Goal: Use online tool/utility: Utilize a website feature to perform a specific function

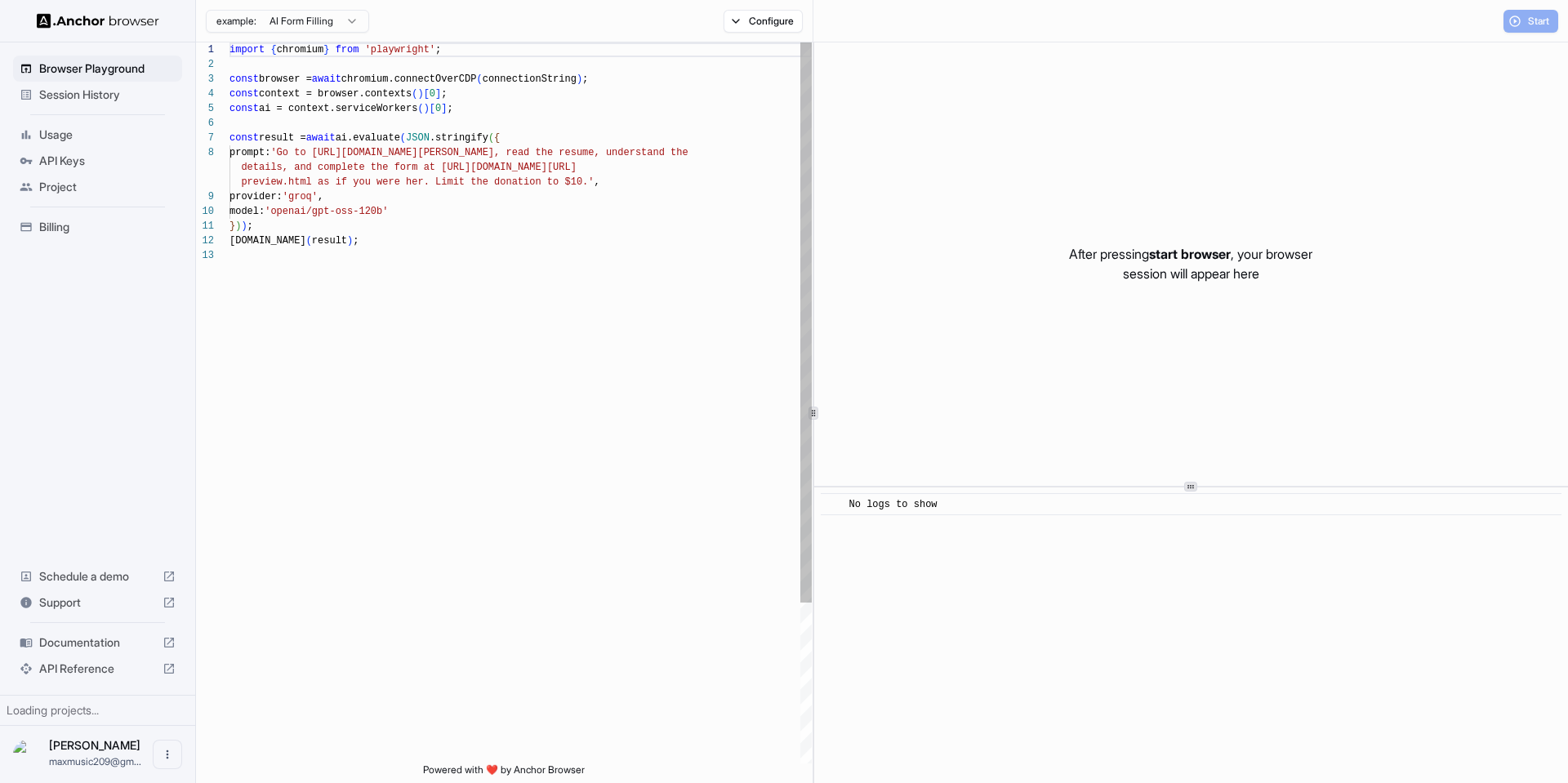
scroll to position [117, 0]
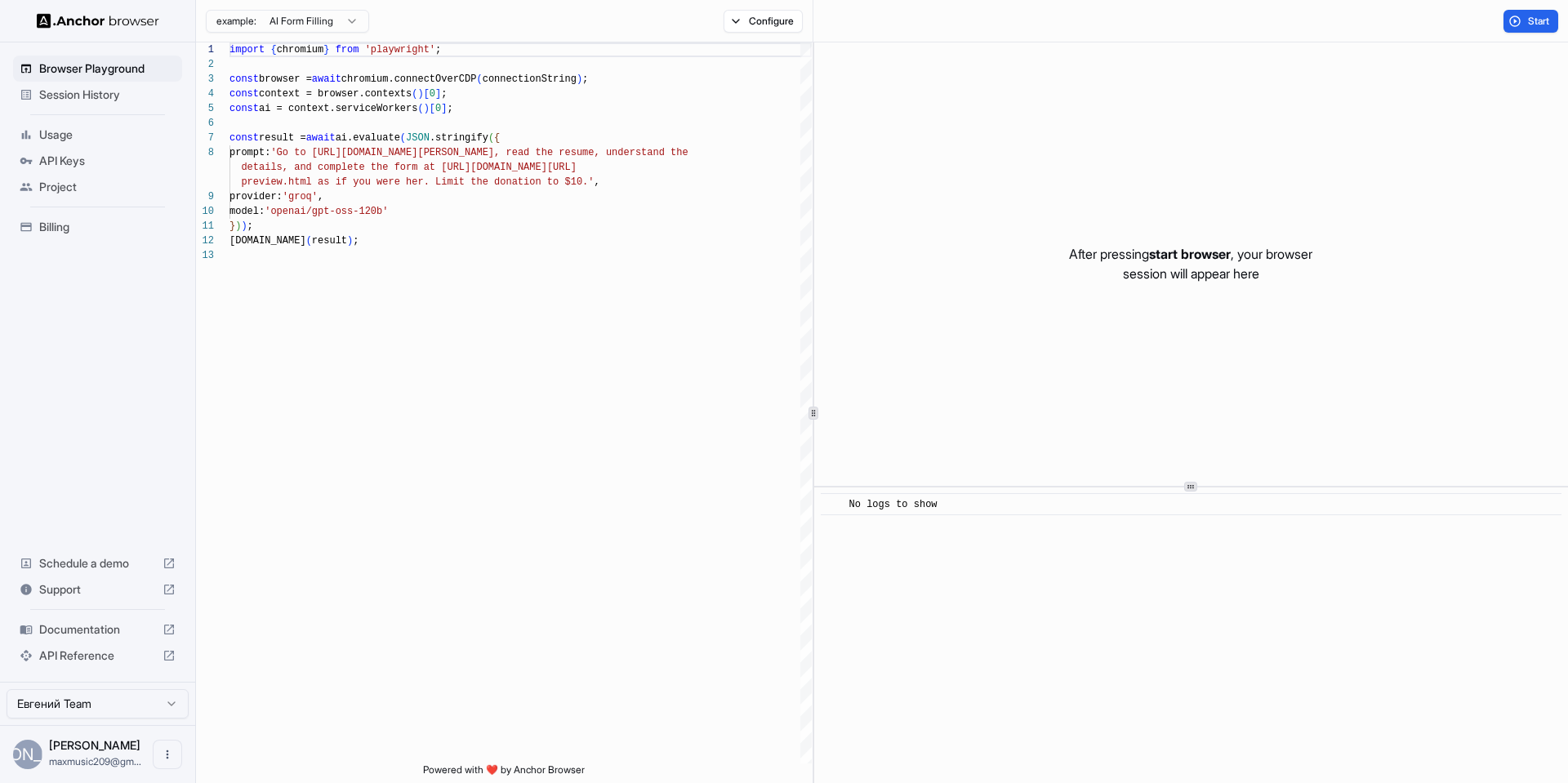
click at [94, 91] on span "Session History" at bounding box center [107, 95] width 136 height 16
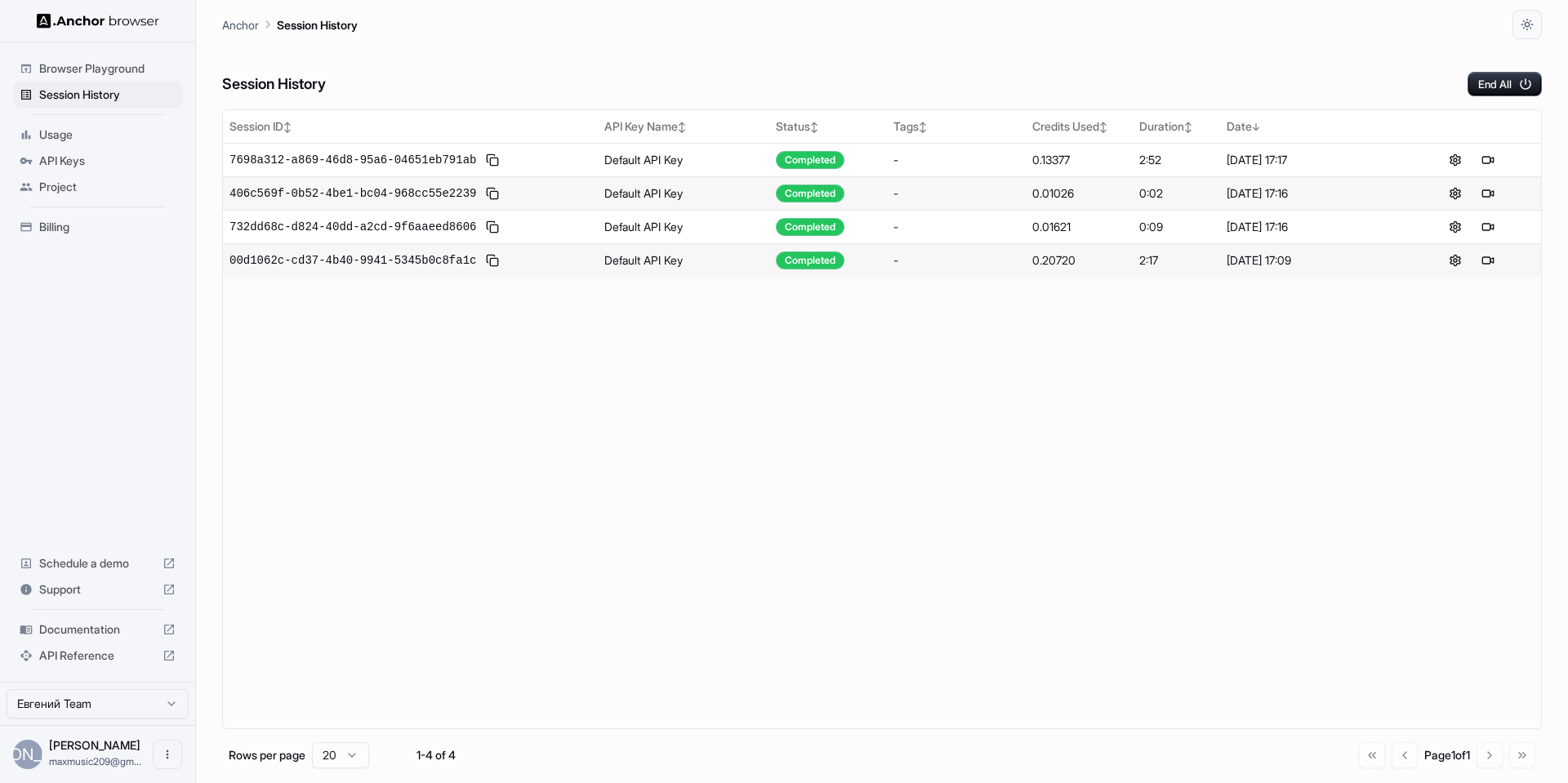
click at [114, 69] on span "Browser Playground" at bounding box center [107, 69] width 136 height 16
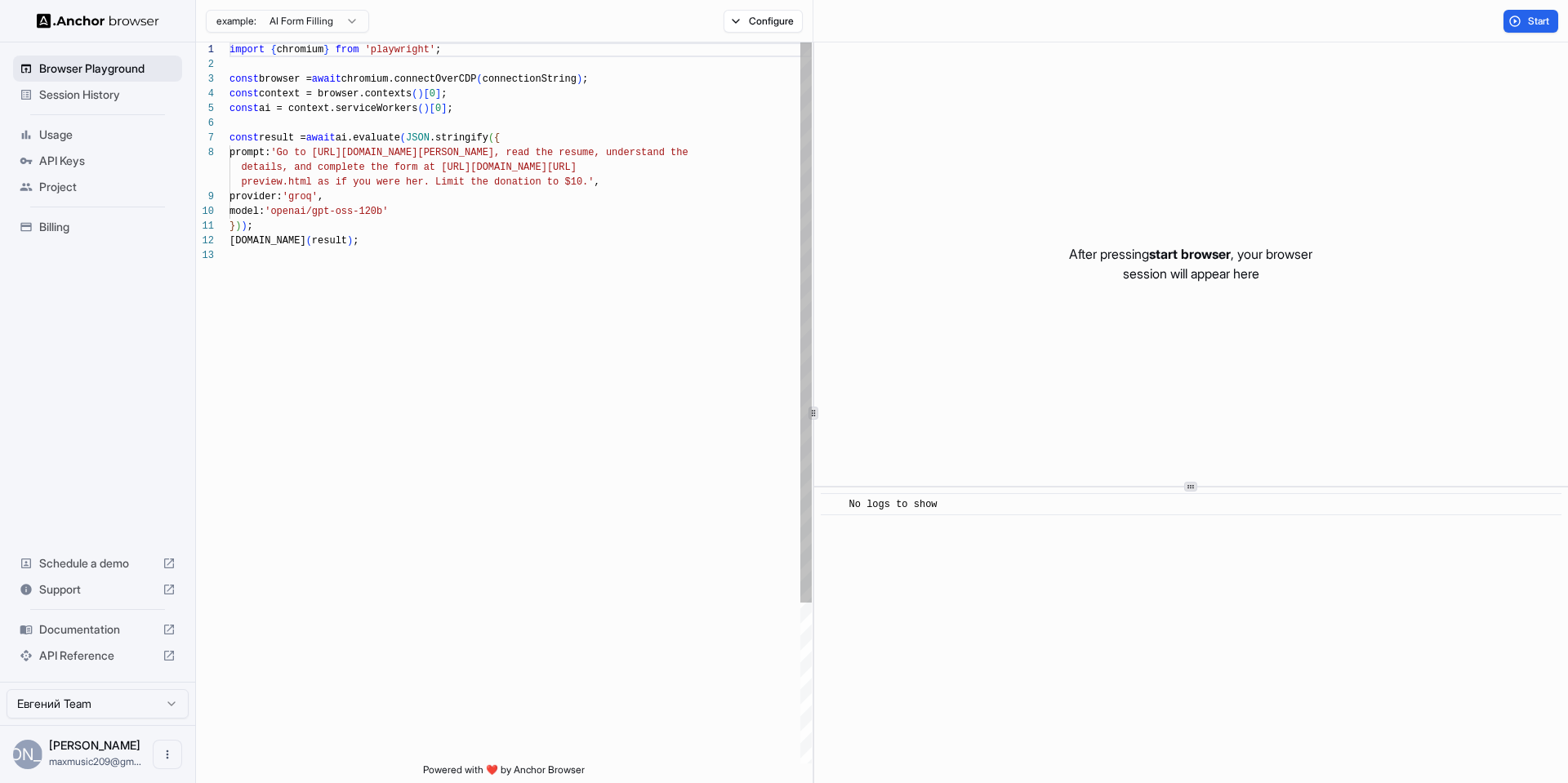
scroll to position [117, 0]
click at [483, 262] on div "import { chromium } from 'playwright' ; const browser = await chromium.connectO…" at bounding box center [520, 506] width 583 height 927
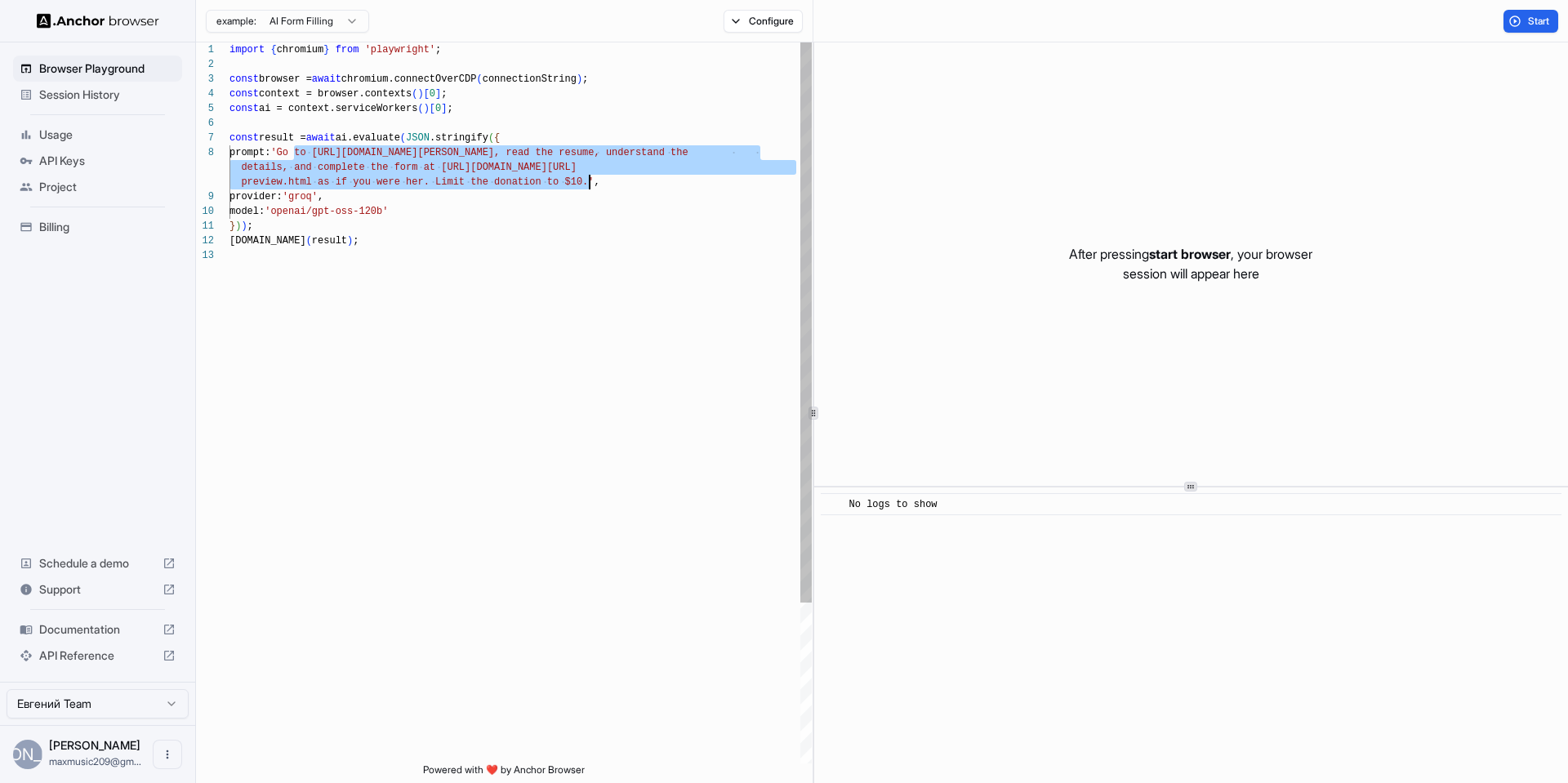
drag, startPoint x: 295, startPoint y: 154, endPoint x: 587, endPoint y: 175, distance: 292.8
click at [587, 175] on div "import { chromium } from 'playwright' ; const browser = await chromium.connectO…" at bounding box center [520, 506] width 583 height 927
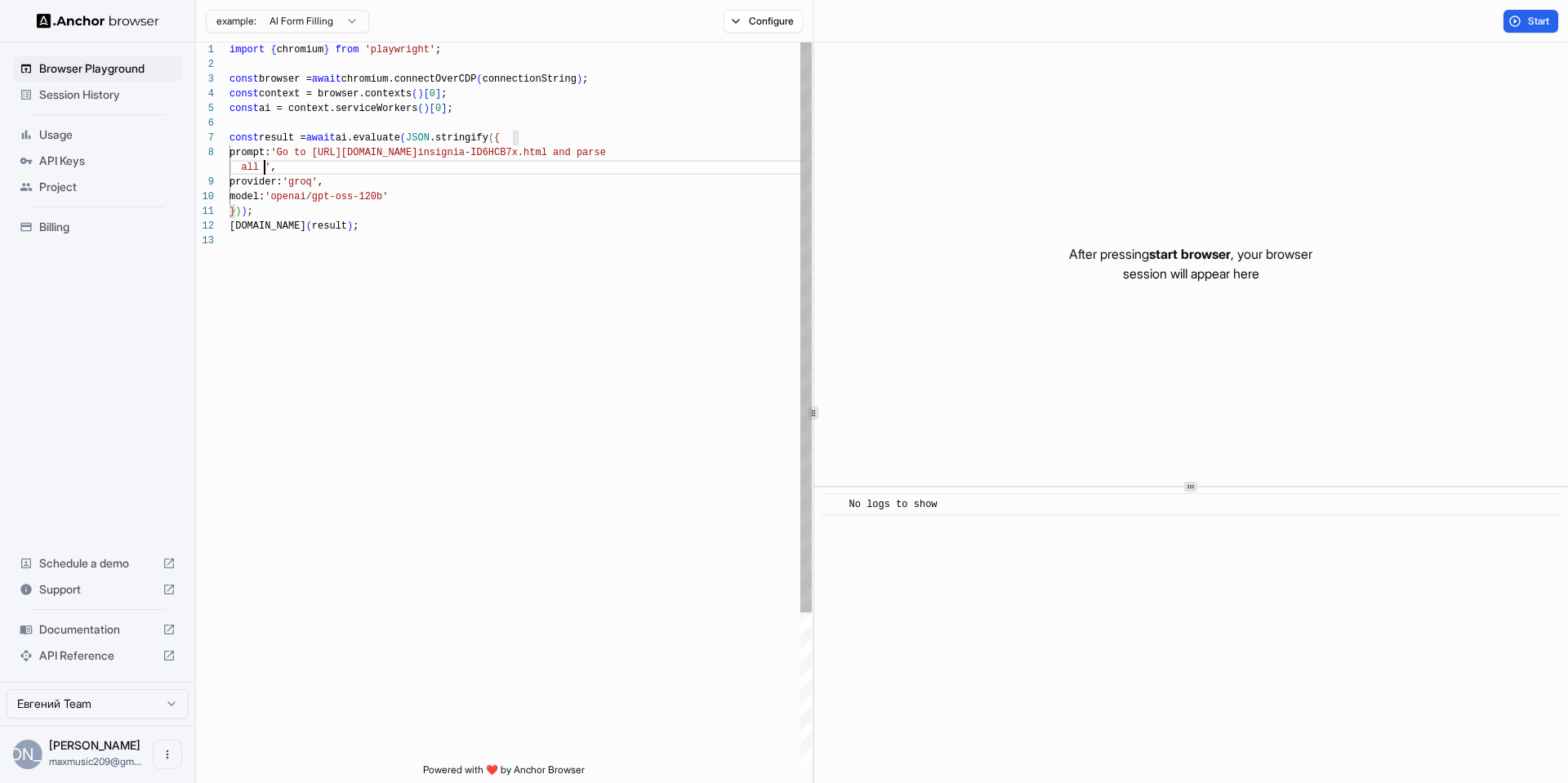
scroll to position [117, 0]
click at [1535, 22] on span "Start" at bounding box center [1539, 21] width 23 height 13
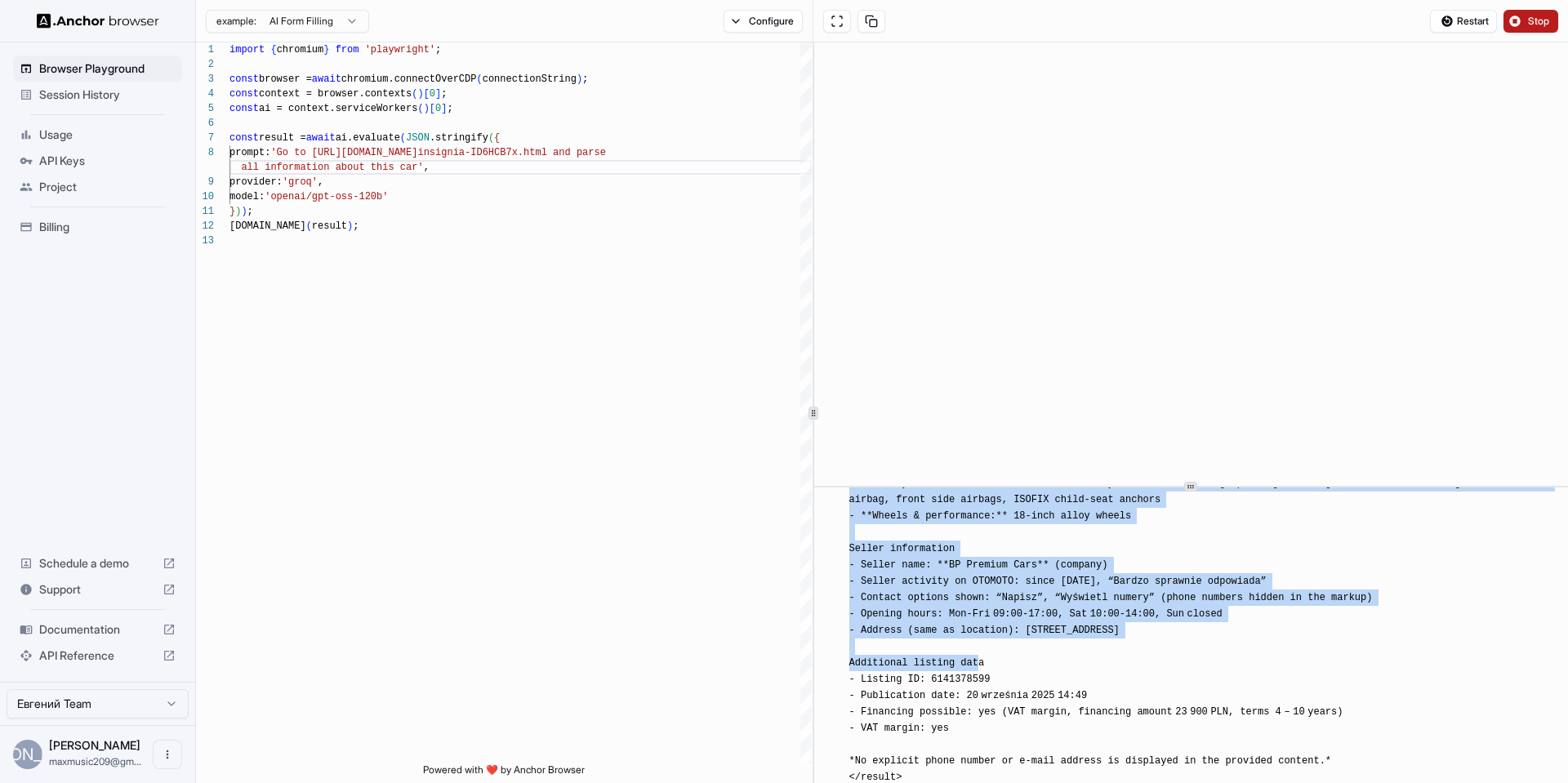
scroll to position [3899, 0]
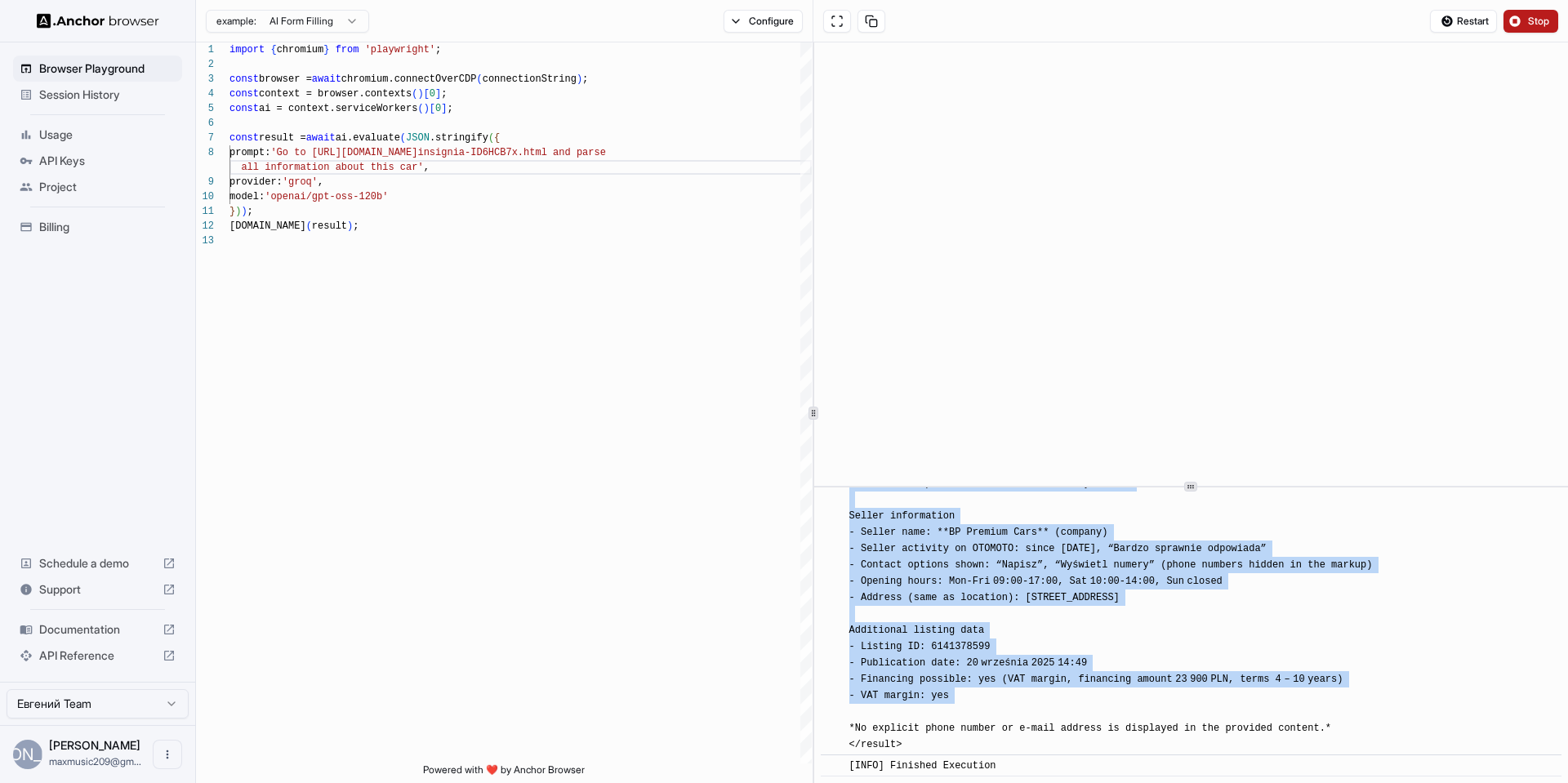
drag, startPoint x: 849, startPoint y: 708, endPoint x: 978, endPoint y: 706, distance: 129.0
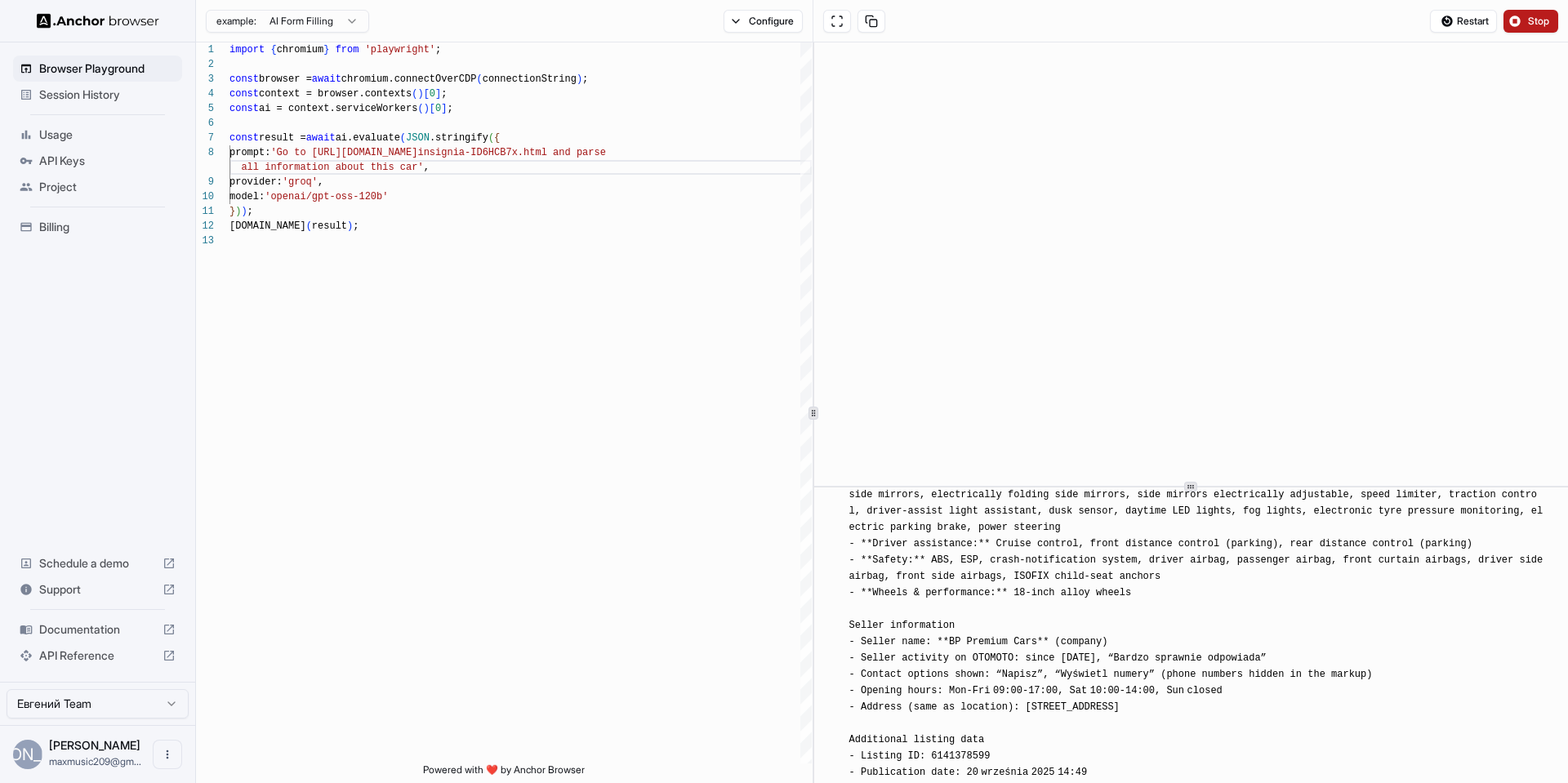
scroll to position [3584, 0]
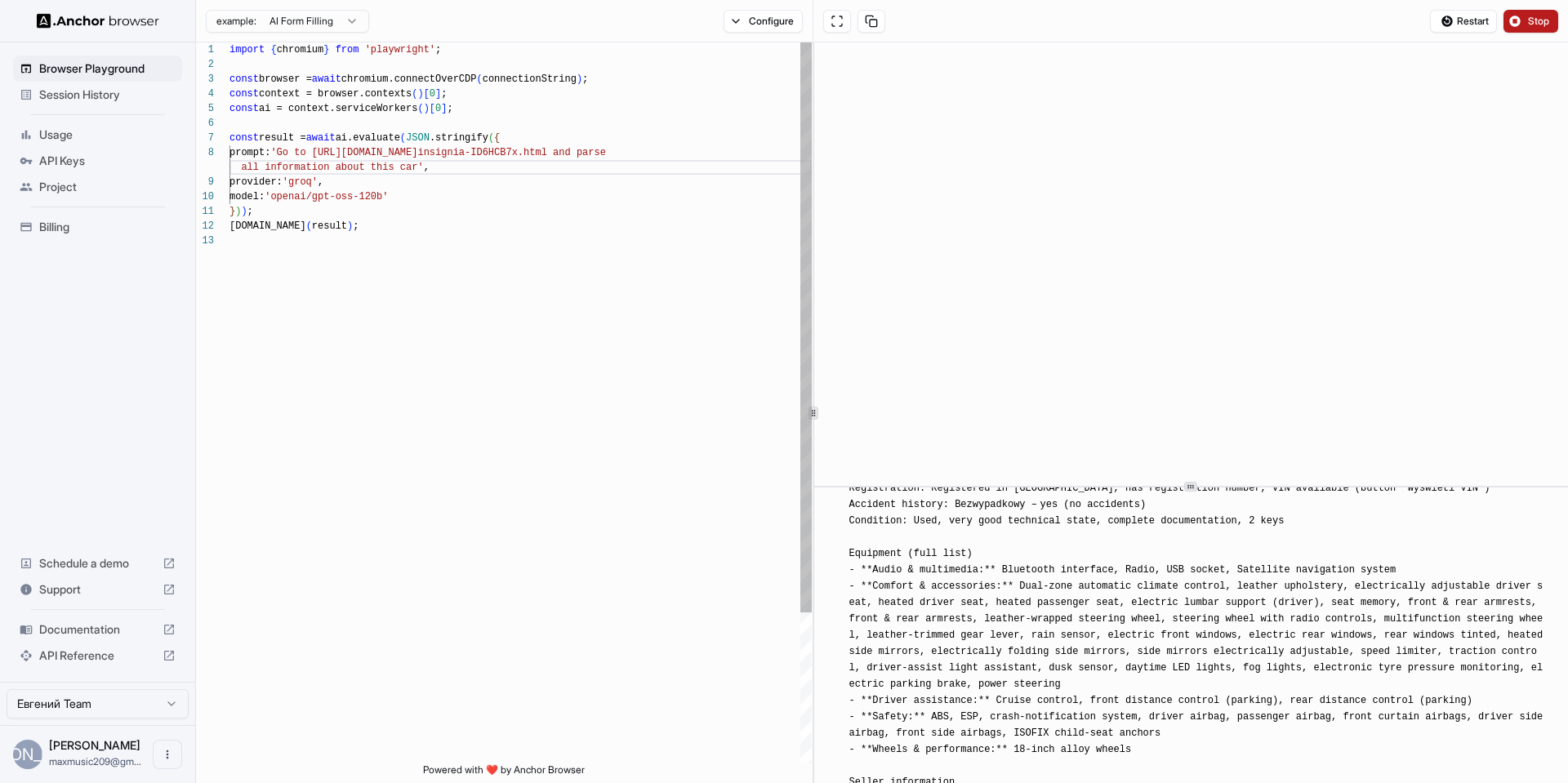
click at [419, 168] on div "import { chromium } from 'playwright' ; const browser = await chromium.connectO…" at bounding box center [520, 498] width 583 height 912
click at [1542, 20] on span "Stop" at bounding box center [1539, 21] width 23 height 13
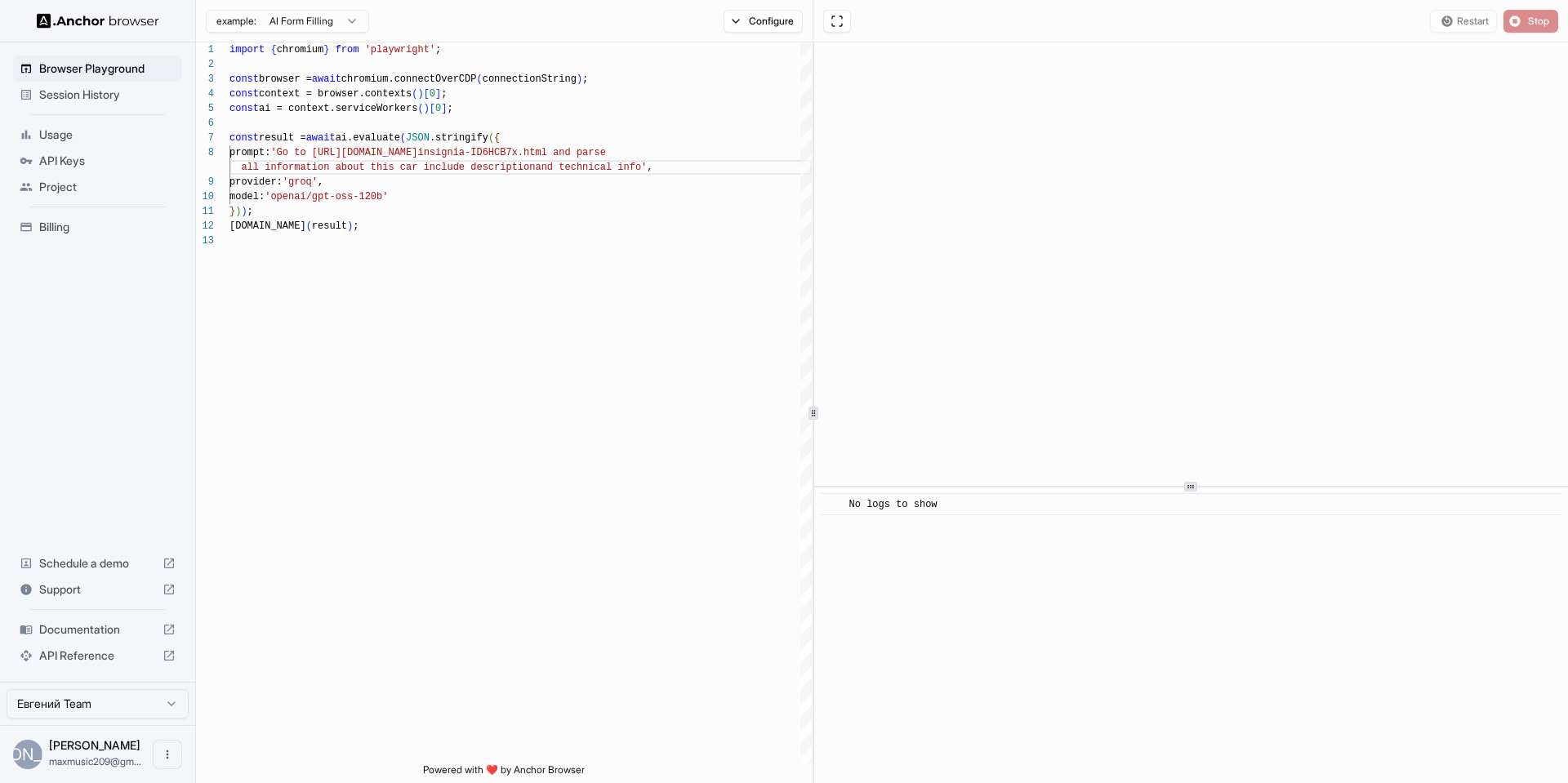
scroll to position [0, 0]
click at [1542, 22] on span "Start" at bounding box center [1539, 21] width 23 height 13
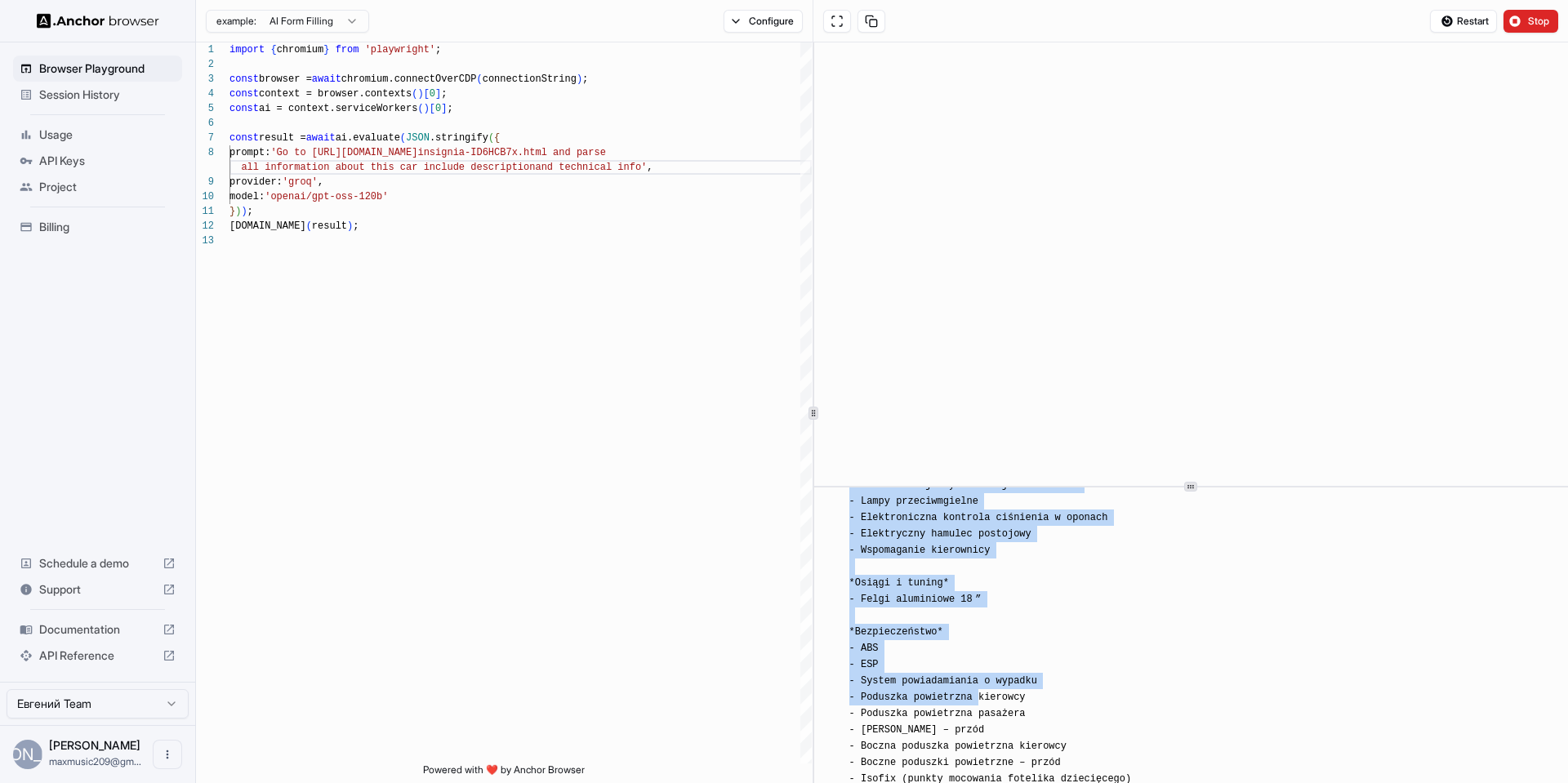
scroll to position [4675, 0]
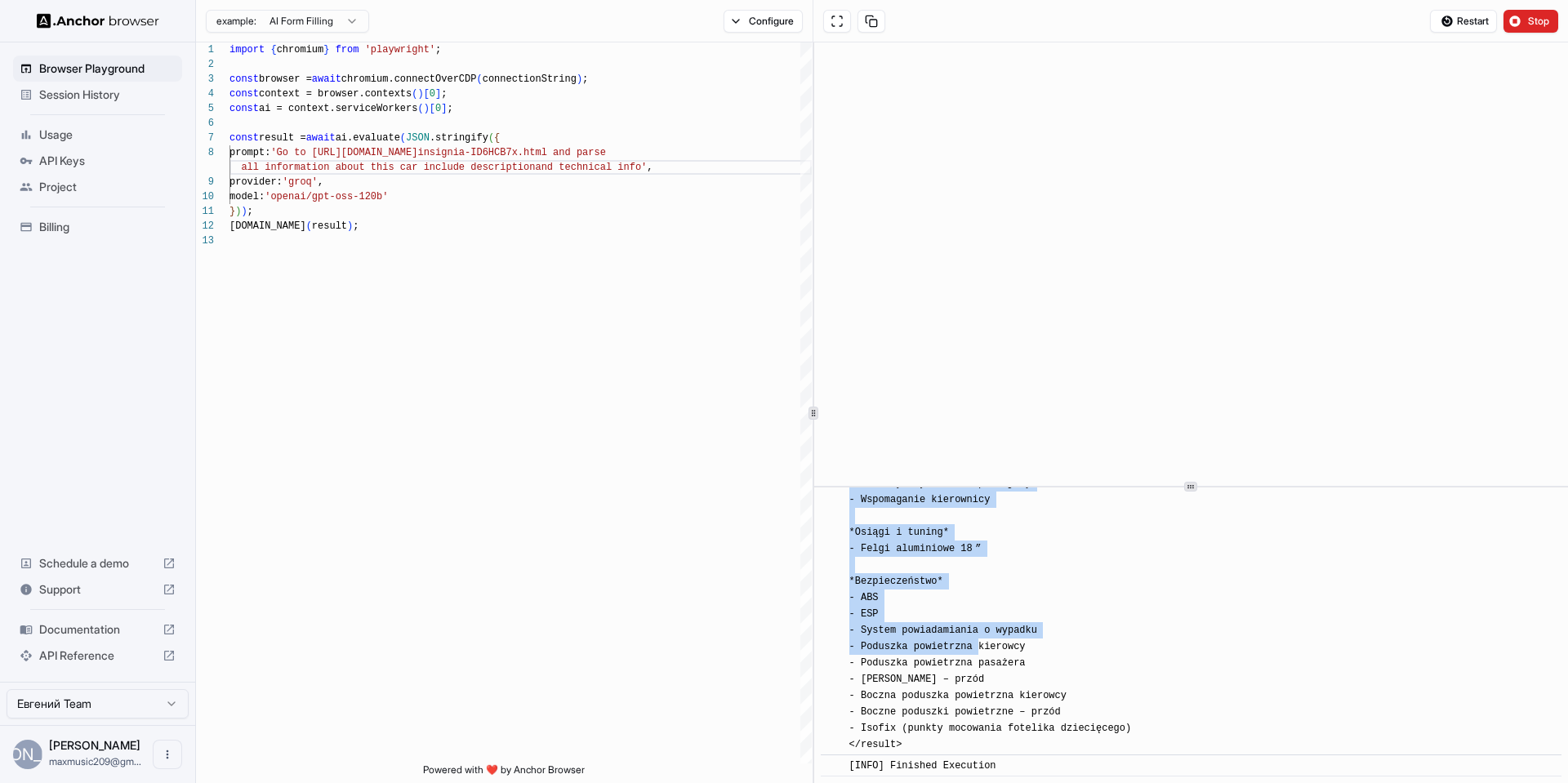
drag, startPoint x: 855, startPoint y: 628, endPoint x: 979, endPoint y: 743, distance: 169.1
copy span "<loremi> **Dolor sita consectet** Adipis e seddoeiusm te incidid utlaboreet – D…"
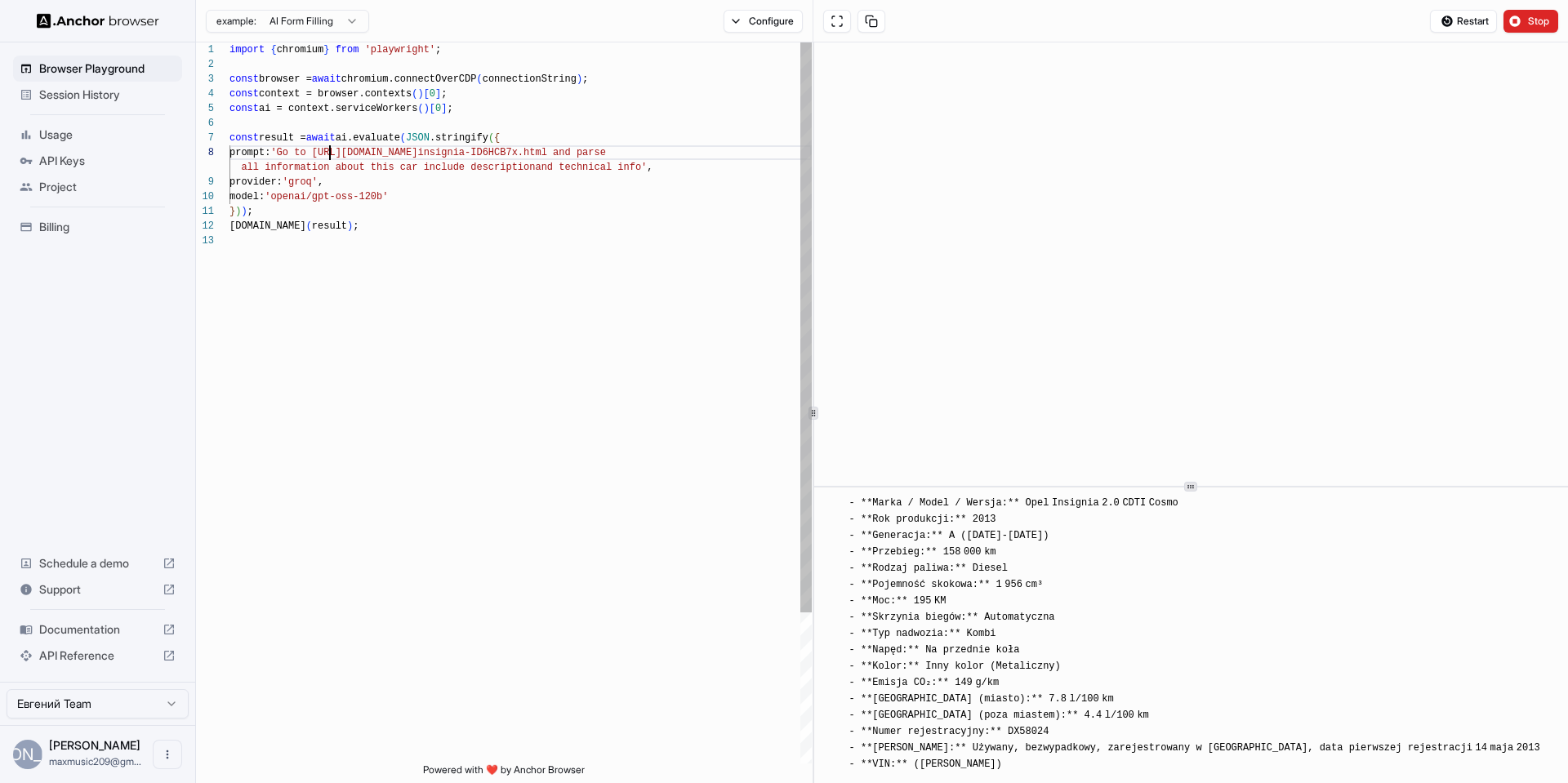
scroll to position [103, 0]
drag, startPoint x: 330, startPoint y: 154, endPoint x: 712, endPoint y: 146, distance: 382.1
click at [712, 146] on div "import { chromium } from 'playwright' ; const browser = await chromium.connectO…" at bounding box center [520, 498] width 583 height 912
type textarea "**********"
click at [1532, 16] on span "Stop" at bounding box center [1539, 21] width 23 height 13
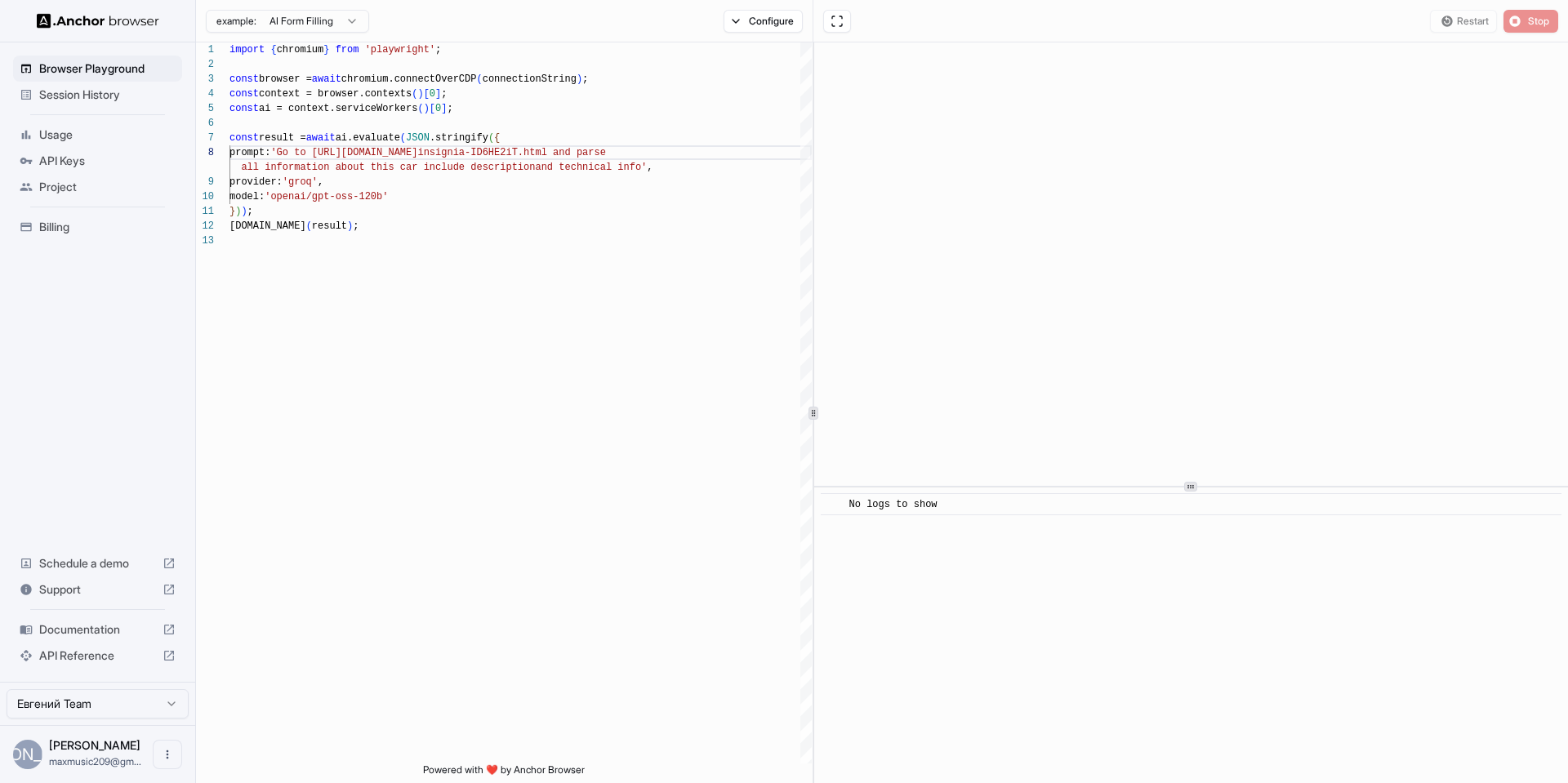
scroll to position [0, 0]
click at [1534, 24] on span "Start" at bounding box center [1539, 21] width 23 height 13
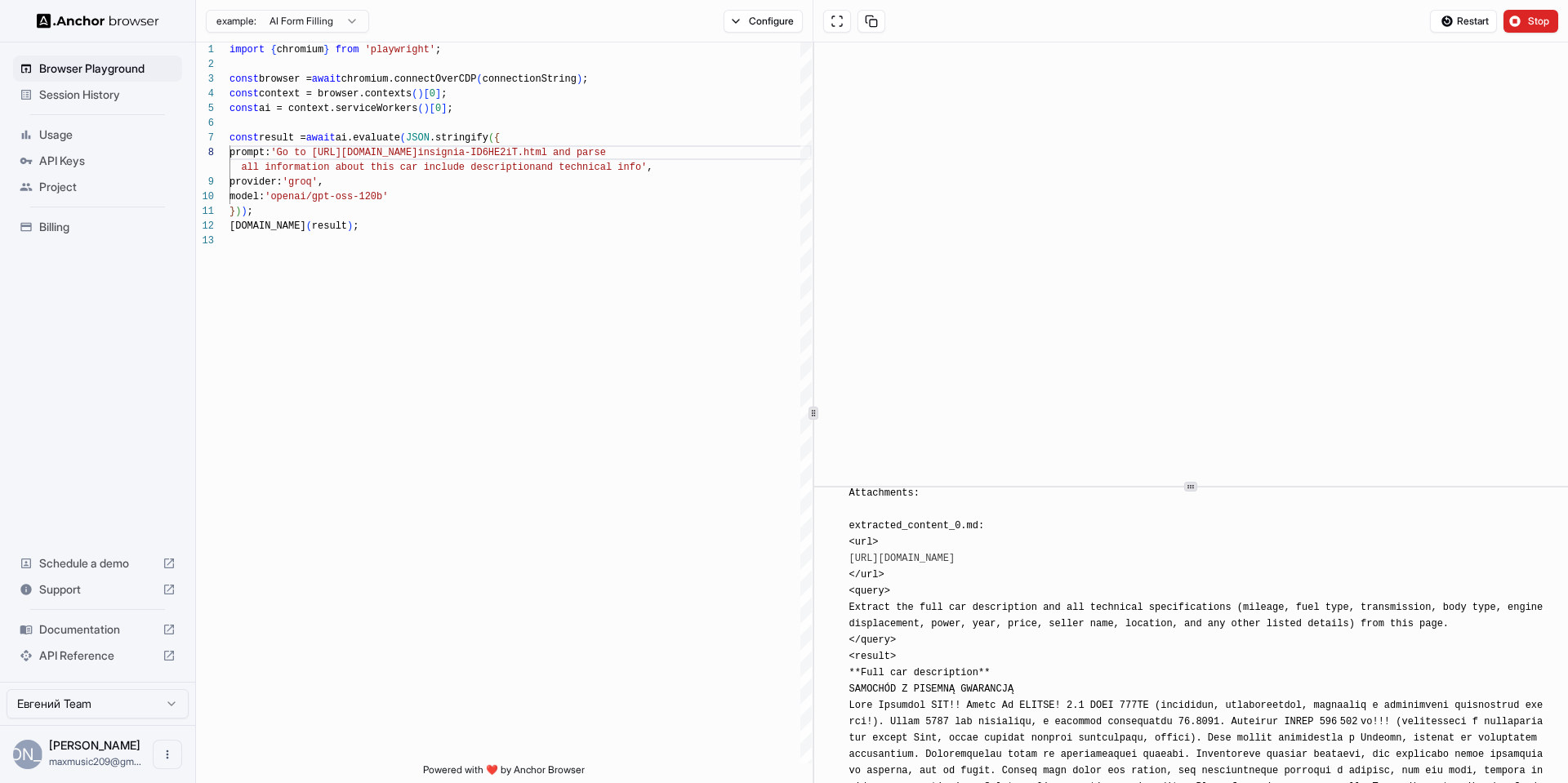
scroll to position [4552, 0]
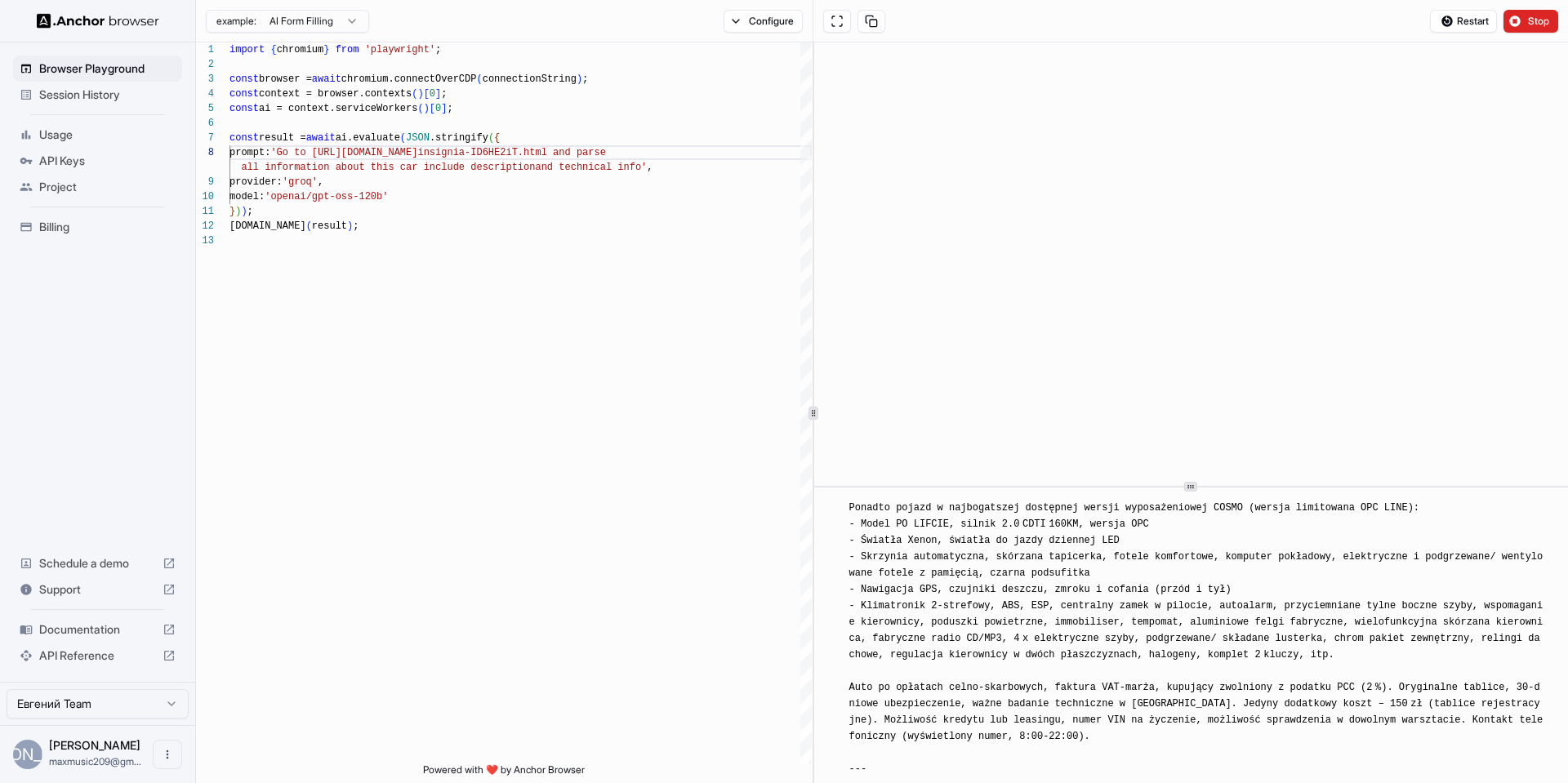
drag, startPoint x: 848, startPoint y: 668, endPoint x: 938, endPoint y: 688, distance: 92.2
click at [938, 688] on span "[INFO] Here is the complete information extracted from the Opel Insignia listin…" at bounding box center [1199, 206] width 700 height 2772
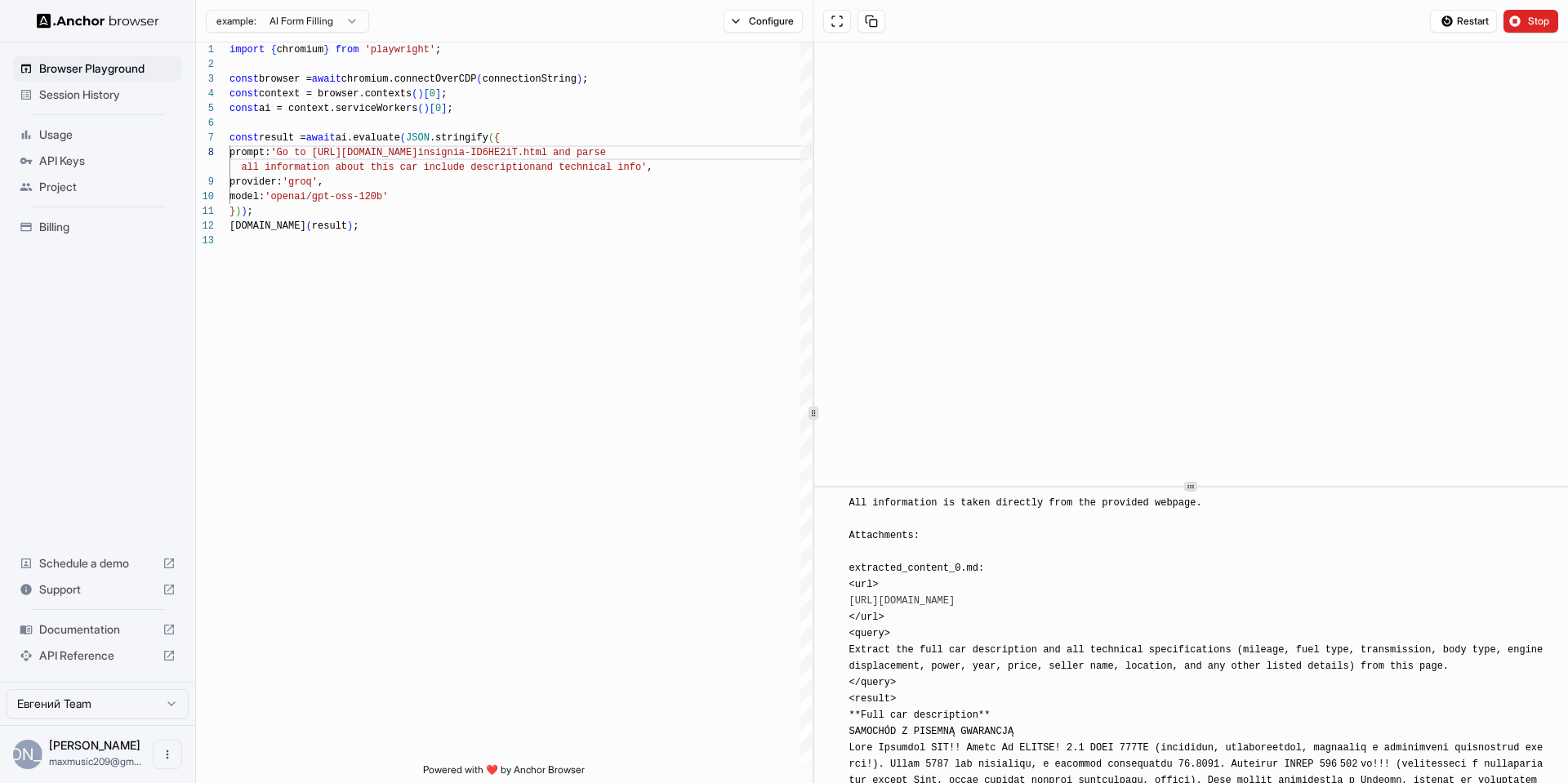
scroll to position [4686, 0]
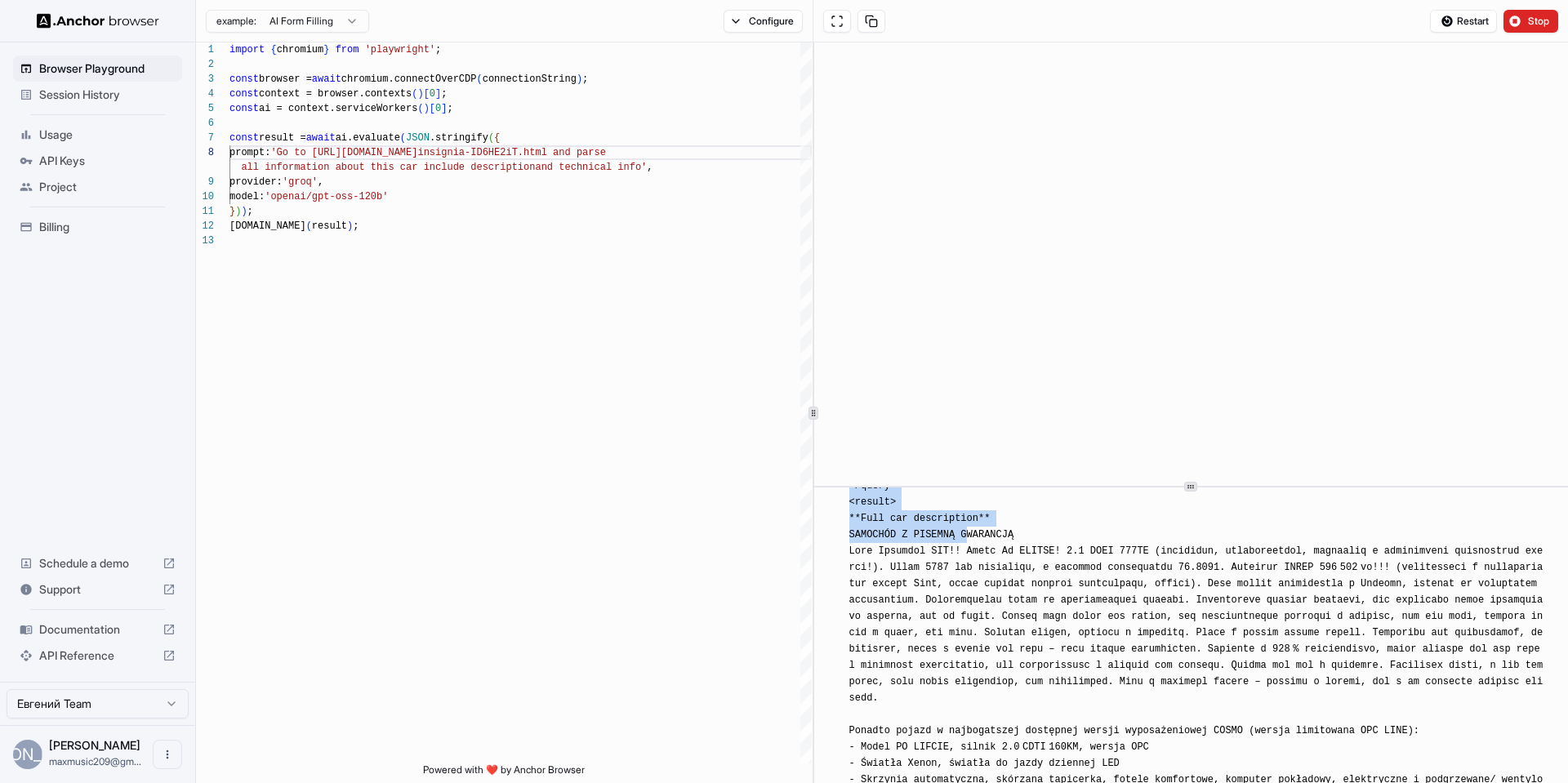
drag, startPoint x: 847, startPoint y: 549, endPoint x: 965, endPoint y: 563, distance: 118.8
click at [965, 563] on div "​ [INFO] Here is the complete information extracted from the Opel Insignia list…" at bounding box center [1190, 428] width 741 height 2782
click at [965, 563] on span "[INFO] Here is the complete information extracted from the Opel Insignia listin…" at bounding box center [1199, 429] width 700 height 2772
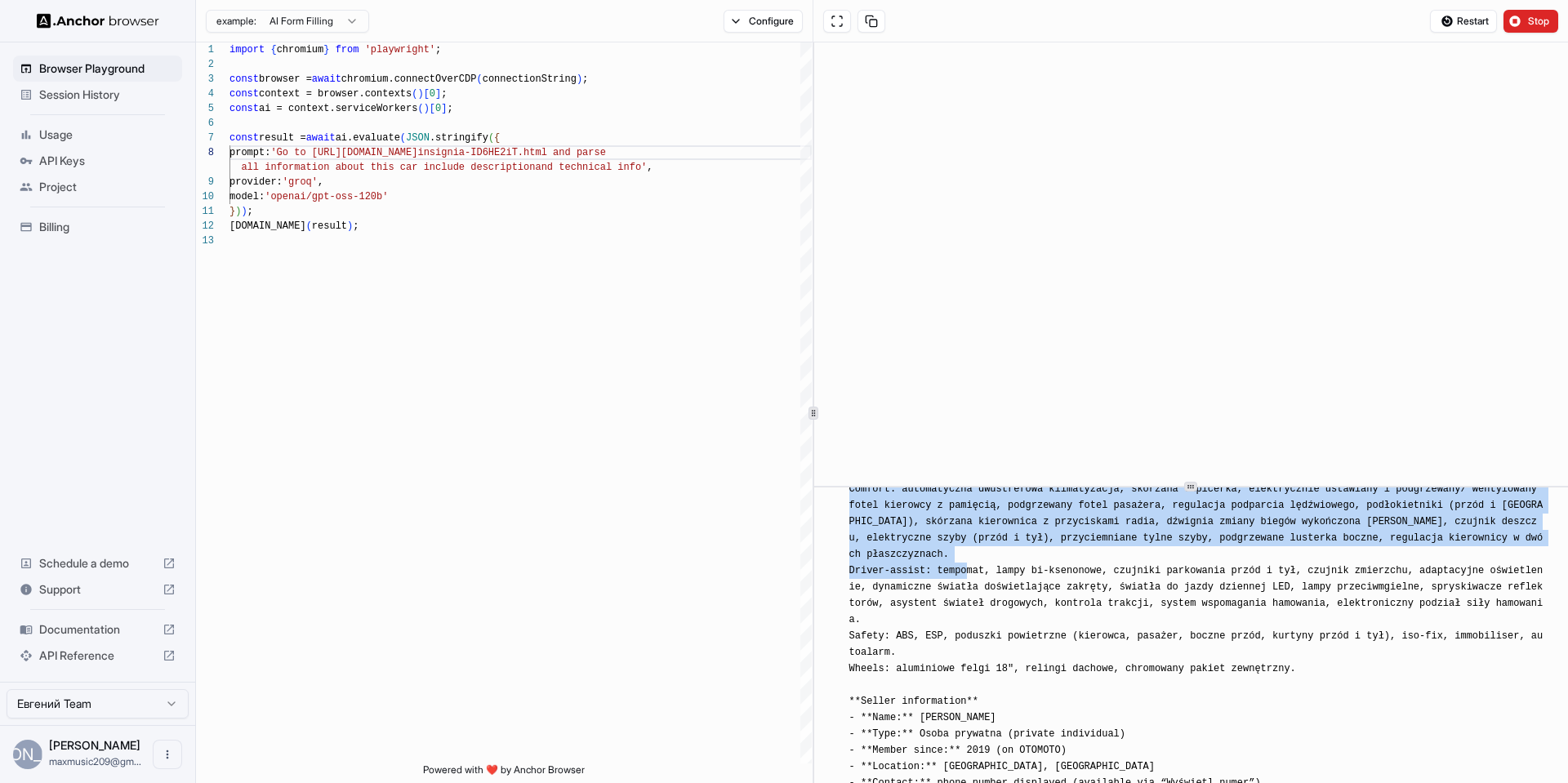
scroll to position [5782, 0]
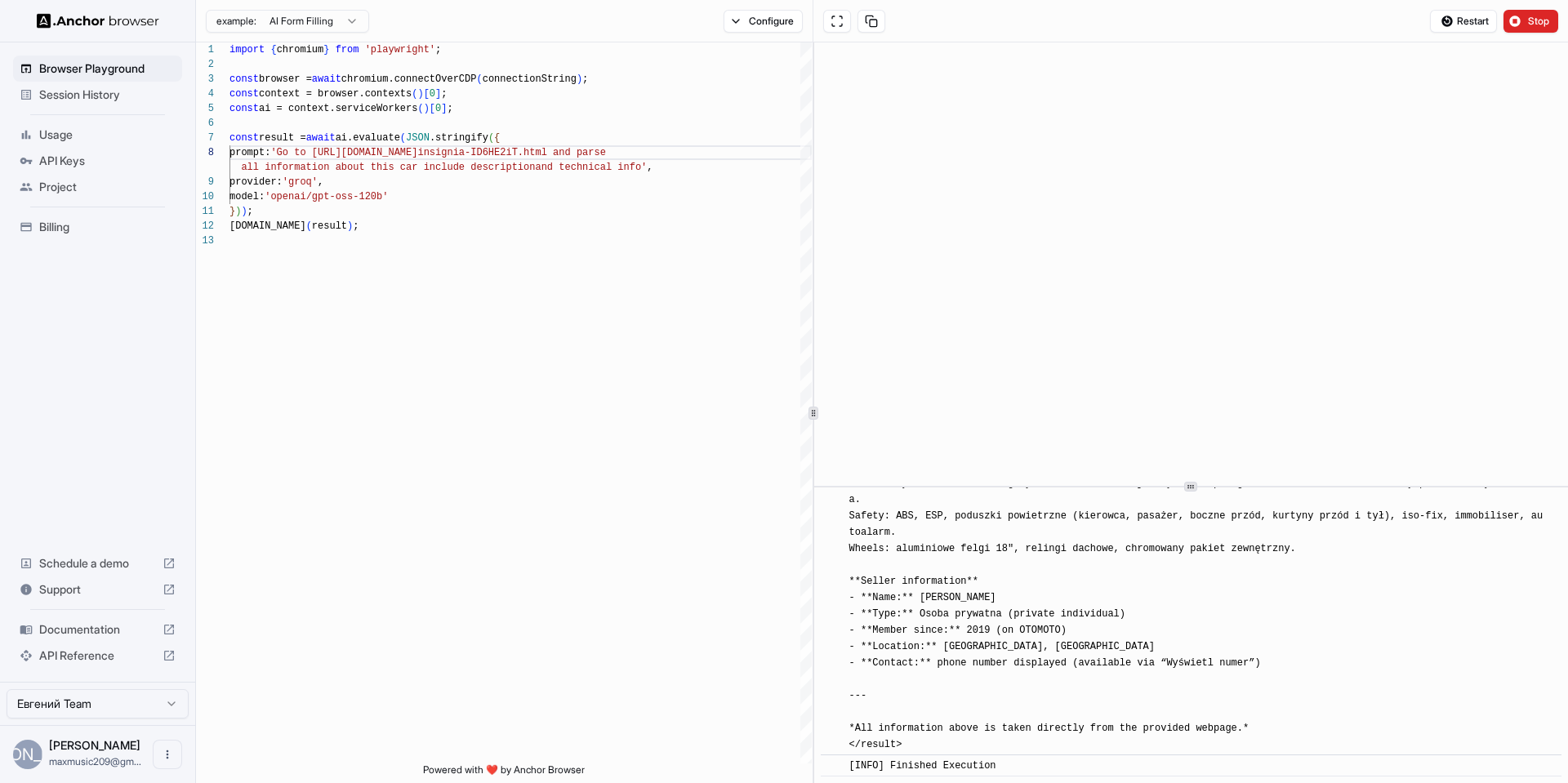
drag, startPoint x: 849, startPoint y: 534, endPoint x: 1284, endPoint y: 671, distance: 456.1
copy span "<loremi> **Dolo sit ametconsect** ADIPISCI E SEDDOEI TEMPORINC Utla Etdolore MA…"
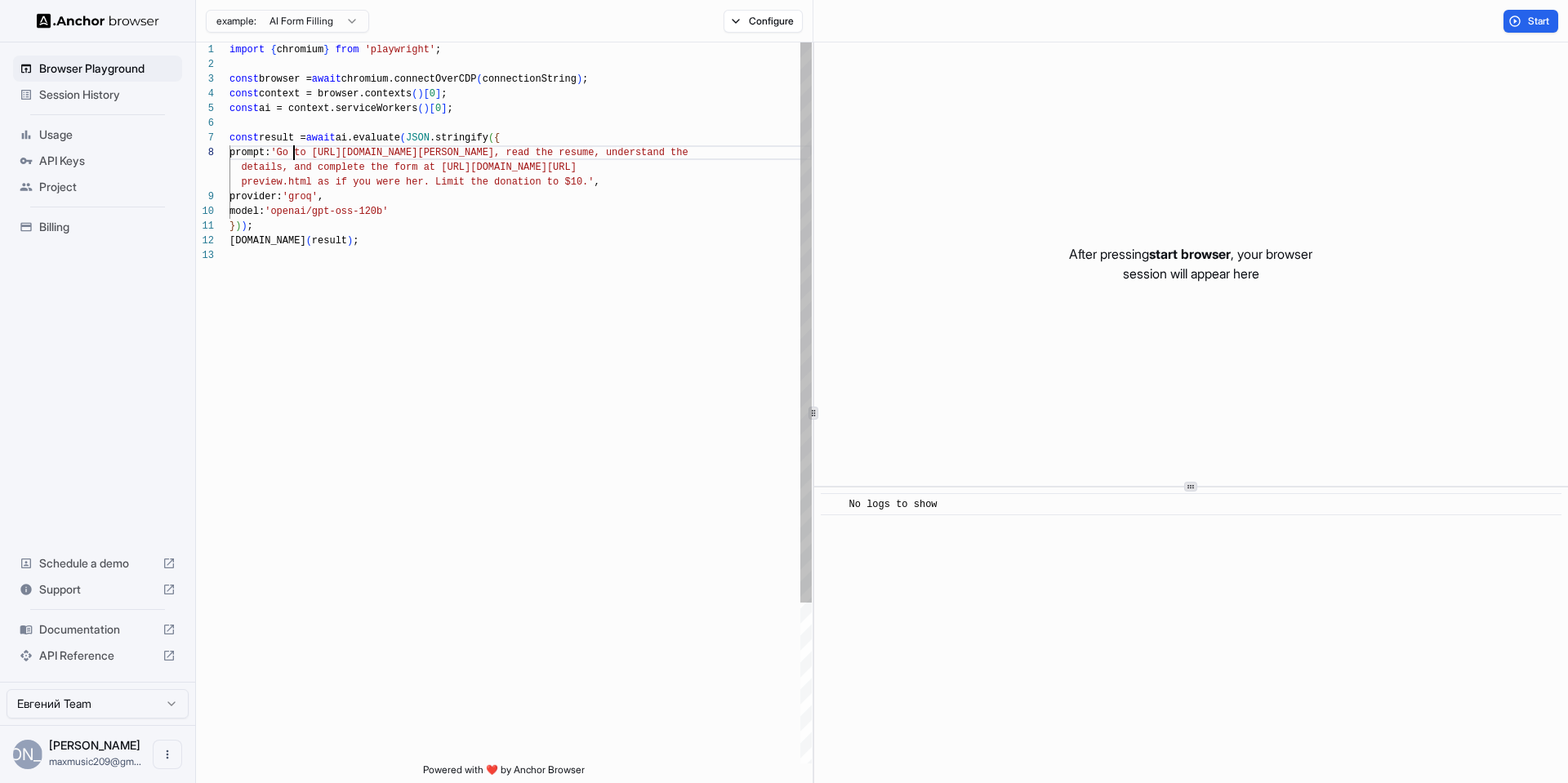
scroll to position [103, 0]
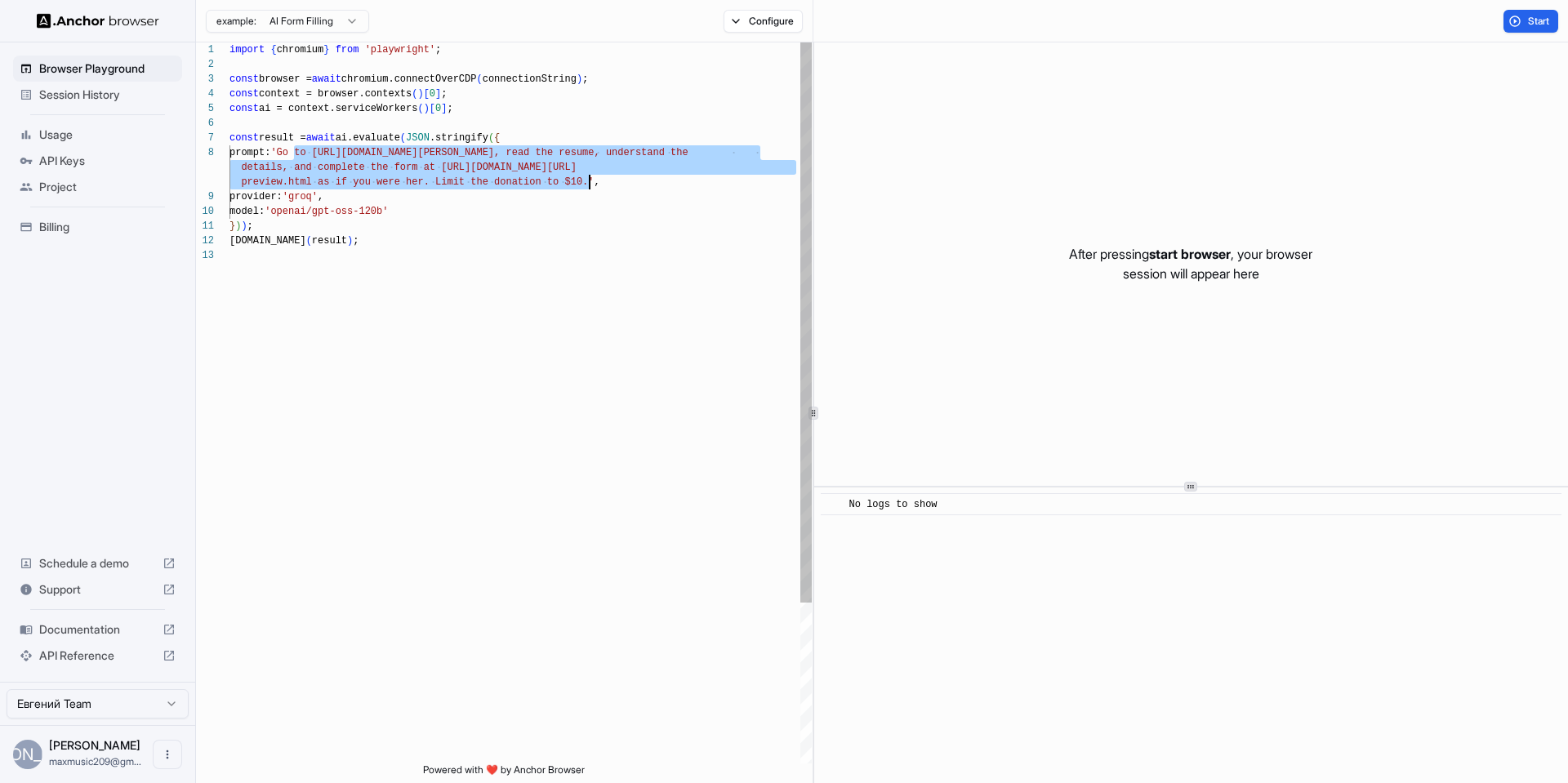
drag, startPoint x: 296, startPoint y: 153, endPoint x: 587, endPoint y: 174, distance: 291.8
click at [587, 174] on div "import { chromium } from 'playwright' ; const browser = await chromium.connectO…" at bounding box center [520, 506] width 583 height 927
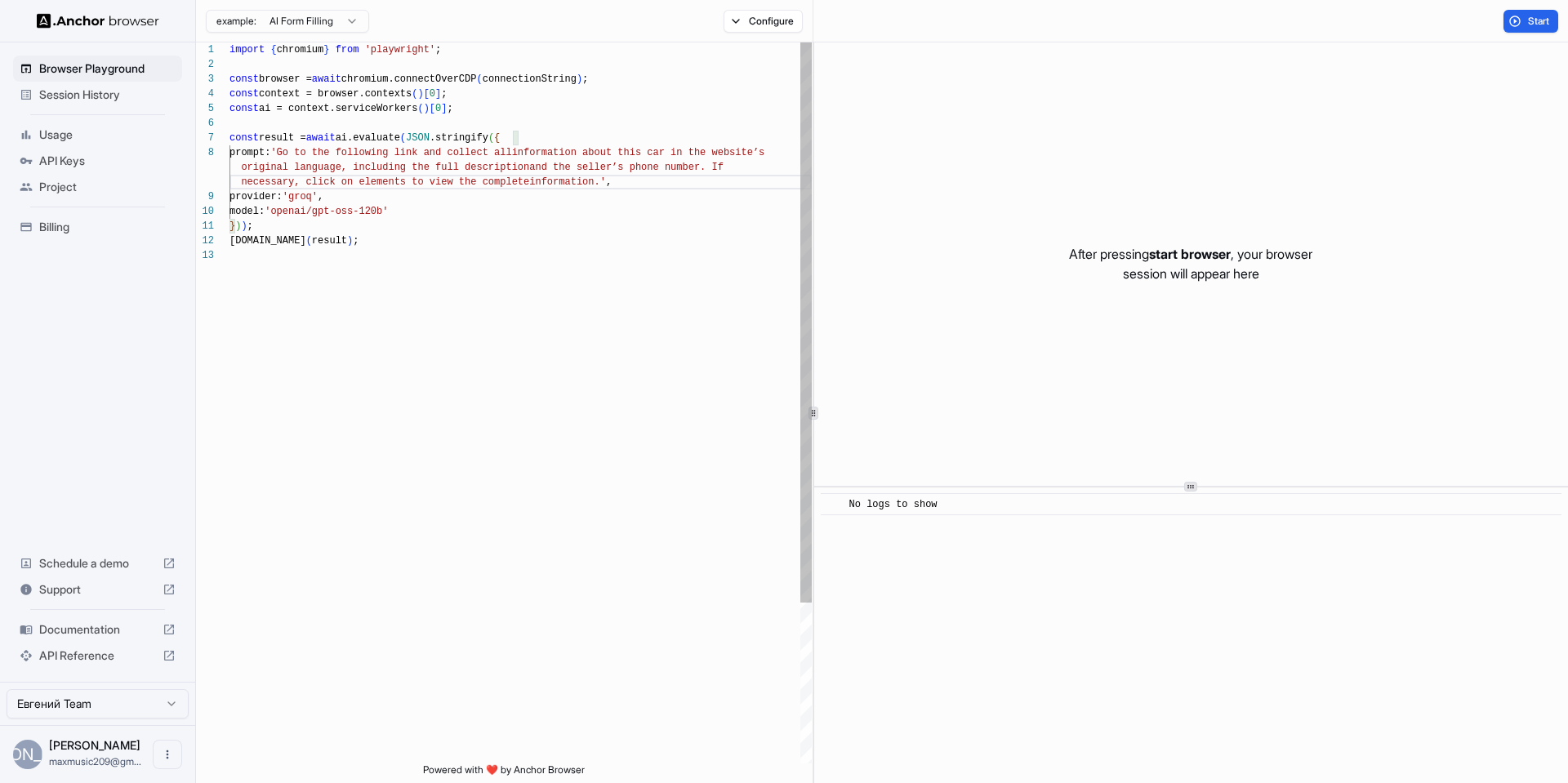
scroll to position [0, 0]
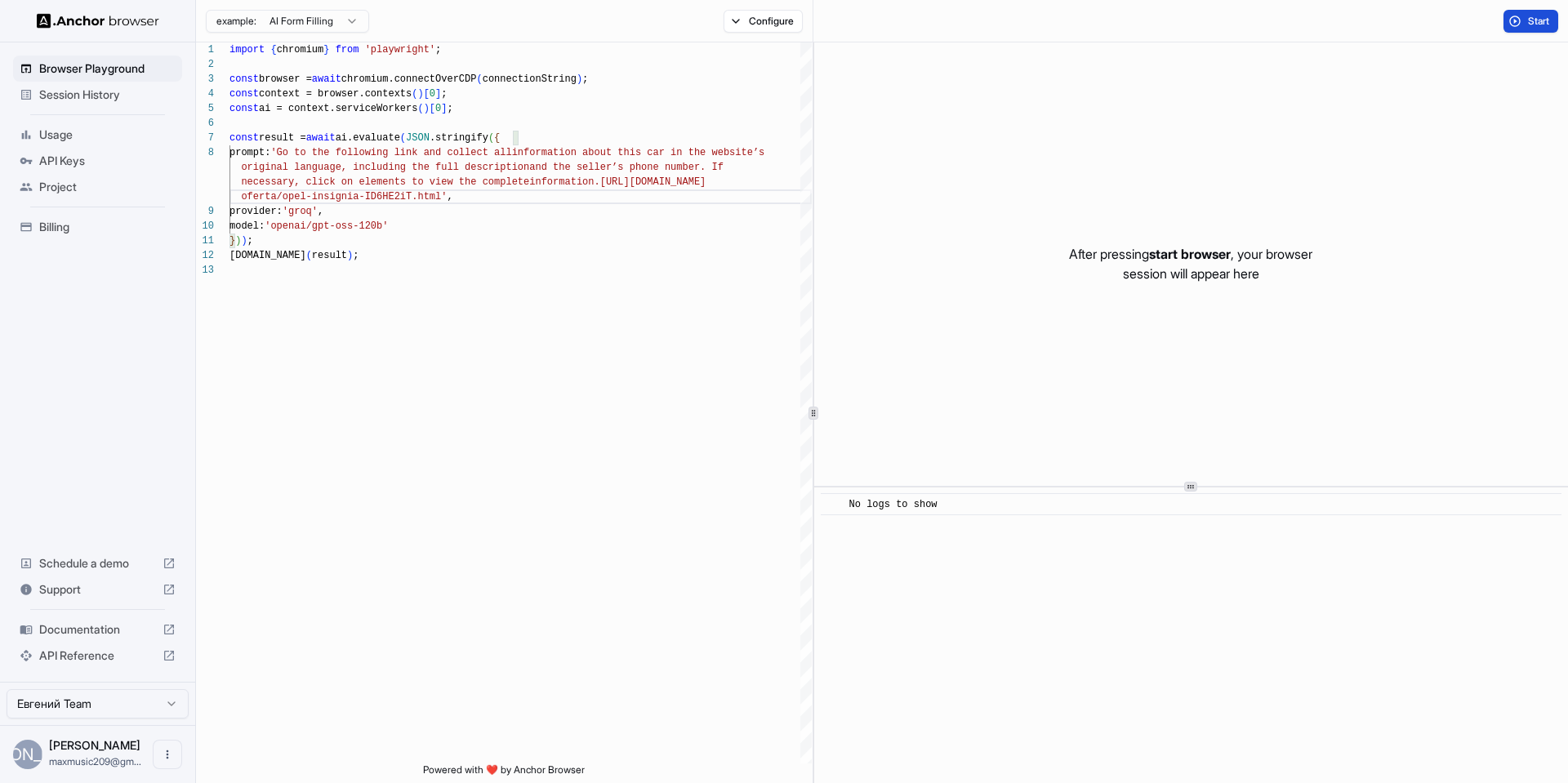
click at [1536, 19] on span "Start" at bounding box center [1539, 21] width 23 height 13
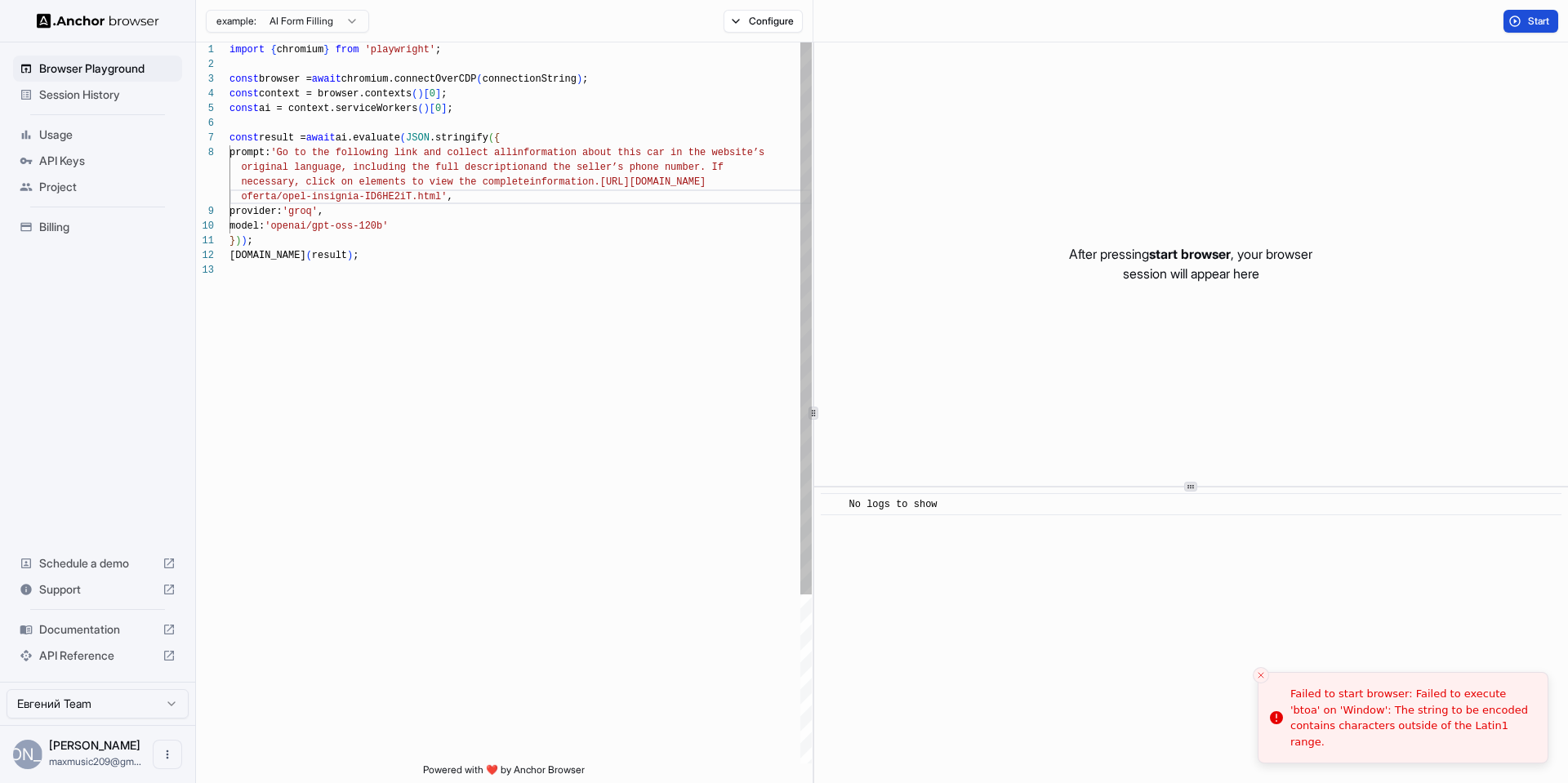
click at [774, 164] on div "import { chromium } from 'playwright' ; const browser = await chromium.connectO…" at bounding box center [520, 513] width 583 height 942
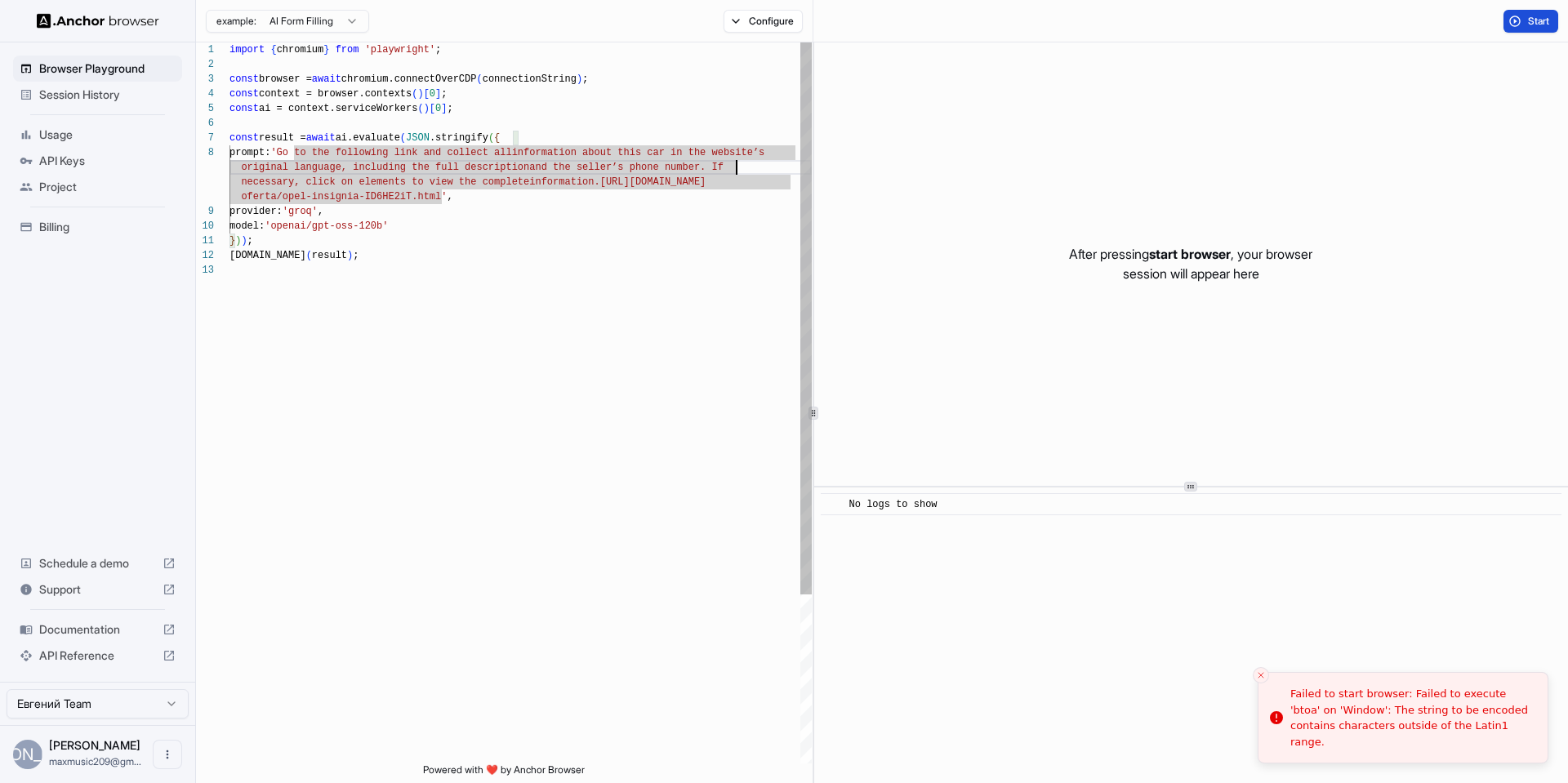
click at [784, 152] on div "import { chromium } from 'playwright' ; const browser = await chromium.connectO…" at bounding box center [520, 513] width 583 height 942
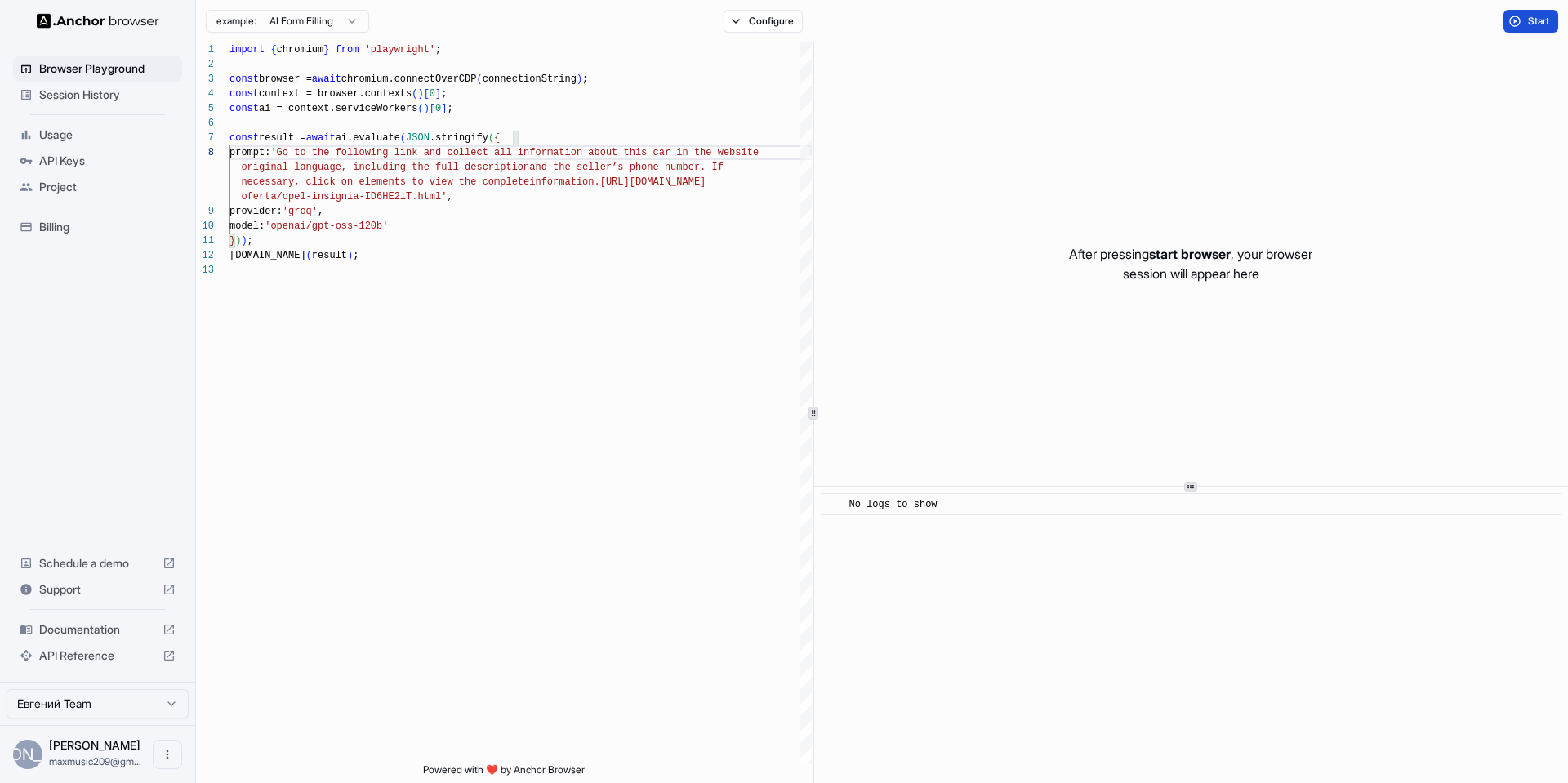
click at [1530, 33] on div "Start" at bounding box center [1190, 21] width 754 height 43
click at [1530, 26] on span "Start" at bounding box center [1539, 21] width 23 height 13
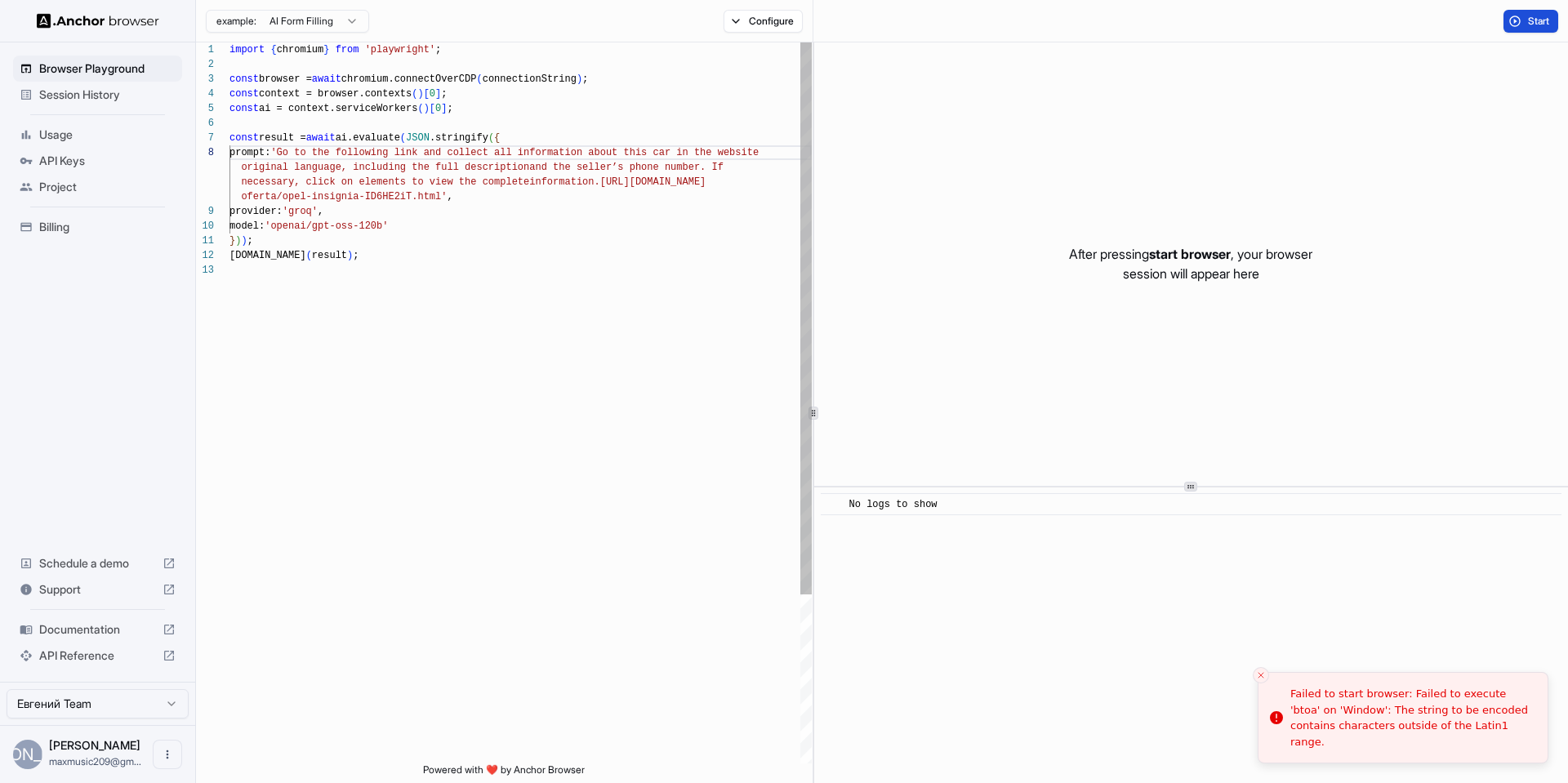
click at [631, 168] on div "import { chromium } from 'playwright' ; const browser = await chromium.connectO…" at bounding box center [520, 513] width 583 height 942
type textarea "**********"
click at [1548, 18] on span "Start" at bounding box center [1539, 21] width 23 height 13
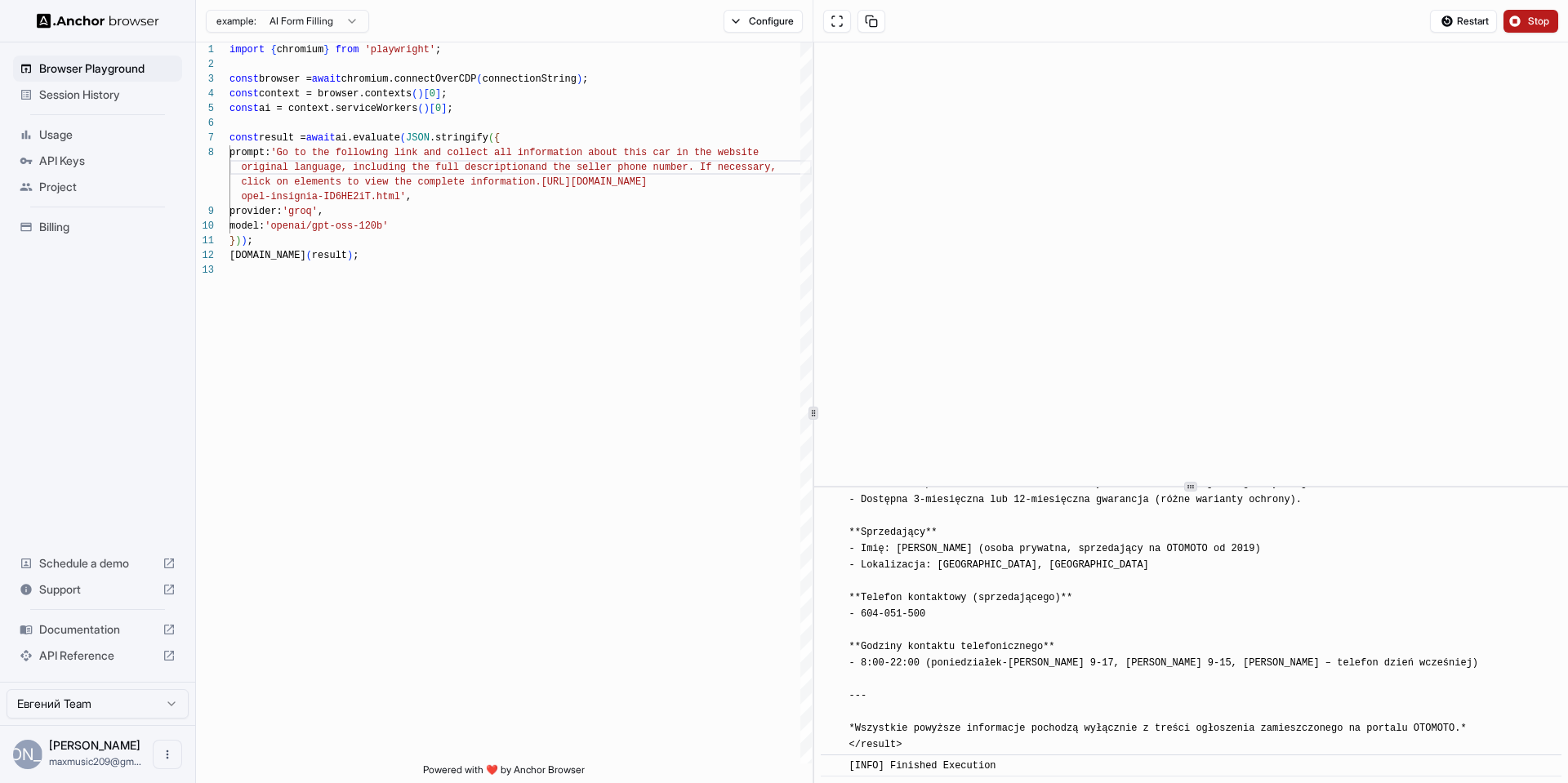
scroll to position [7590, 0]
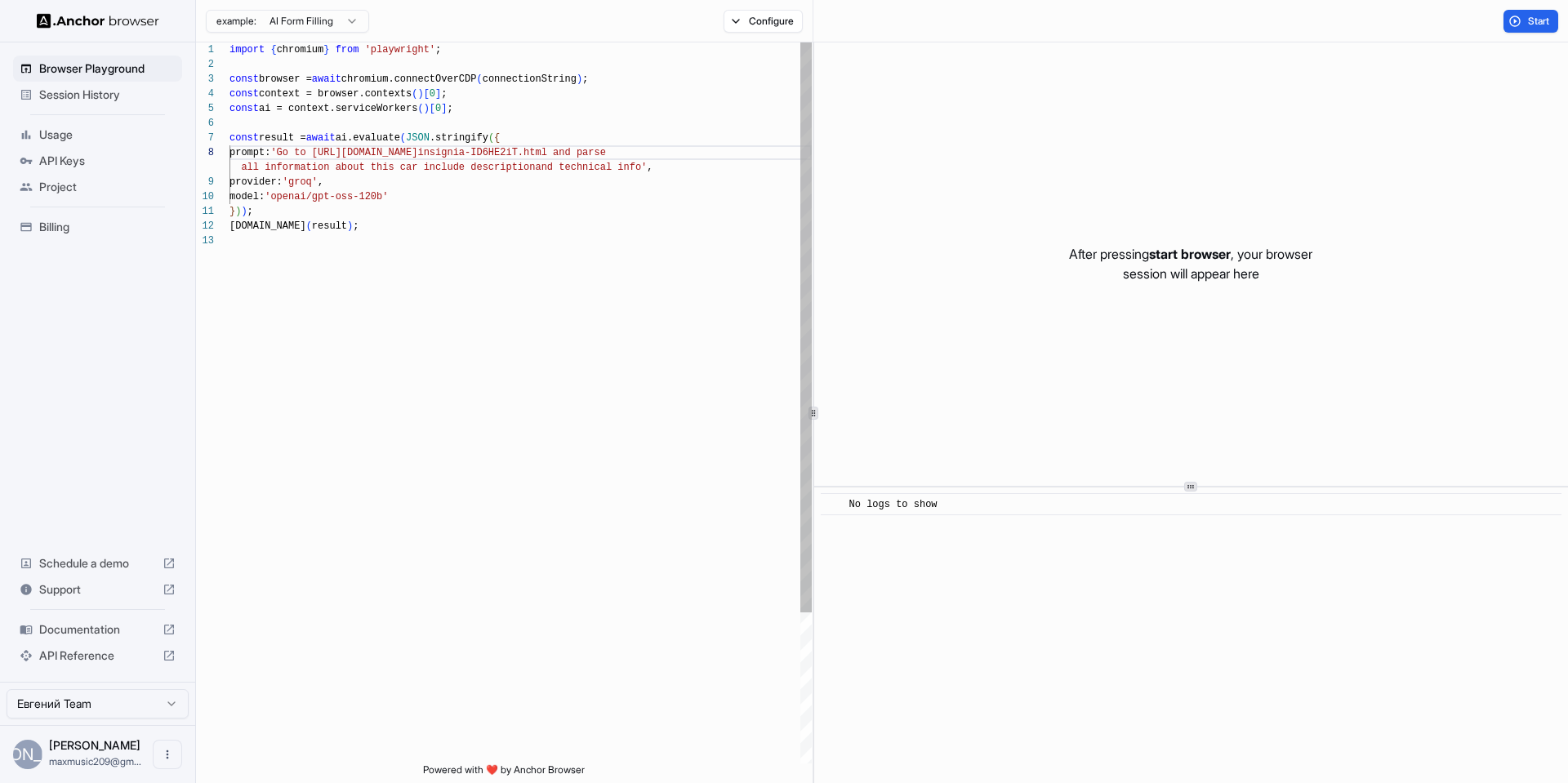
scroll to position [103, 0]
